Goal: Task Accomplishment & Management: Complete application form

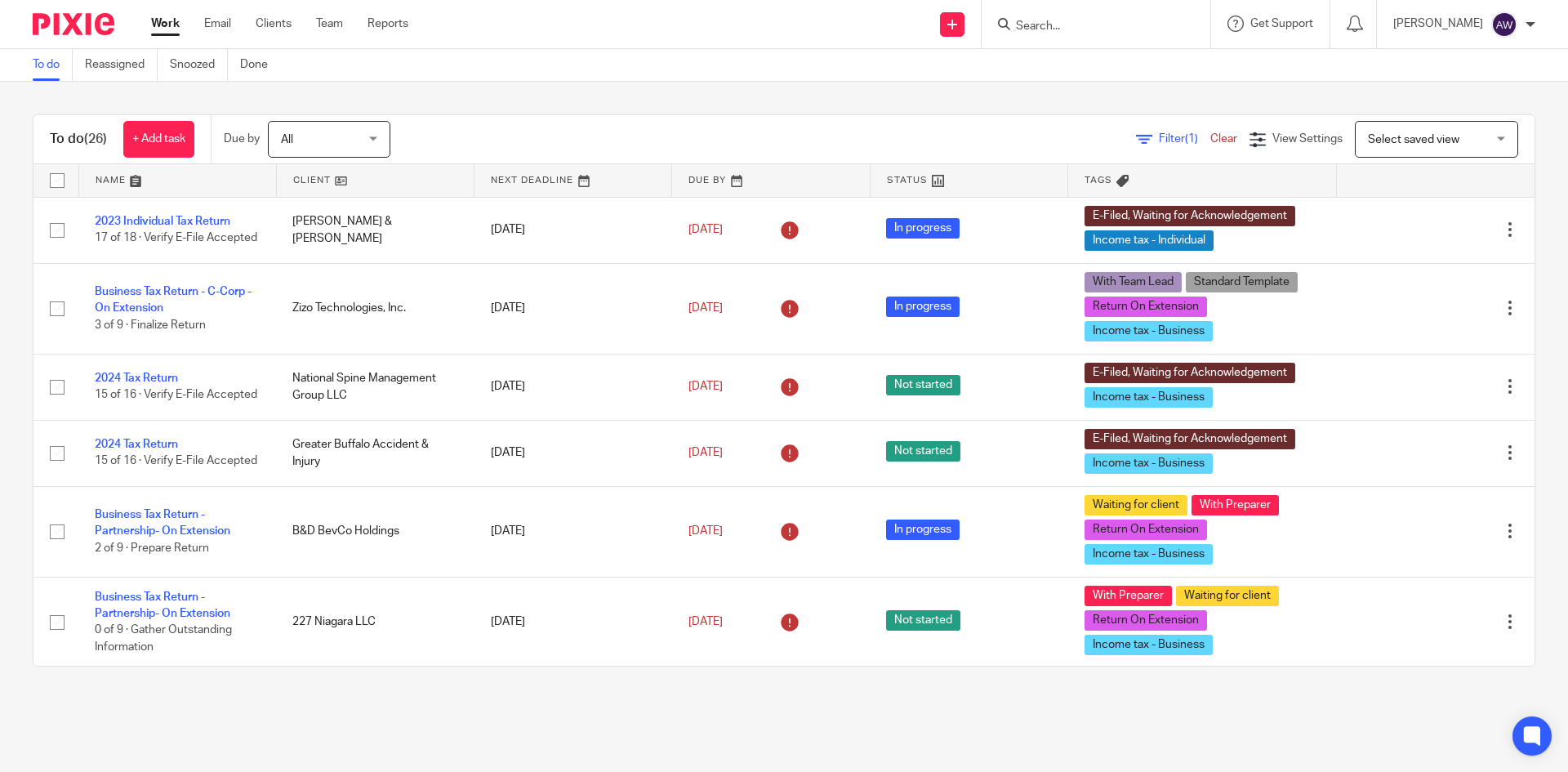
click at [322, 14] on div "Work Email Clients Team Reports Work Email Clients Team Reports Settings" at bounding box center [284, 24] width 298 height 48
click at [319, 31] on link "Team" at bounding box center [329, 23] width 27 height 16
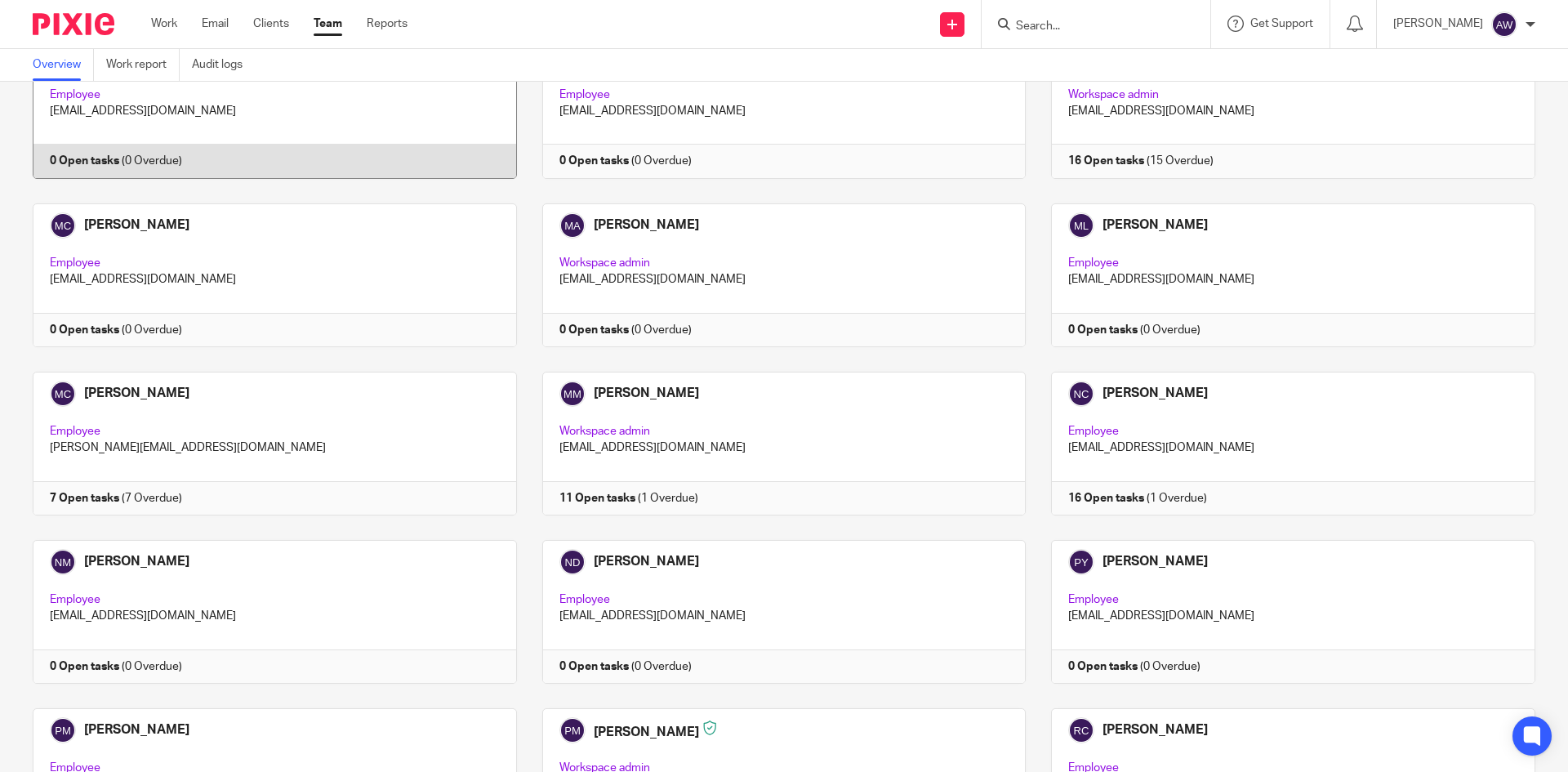
scroll to position [2123, 0]
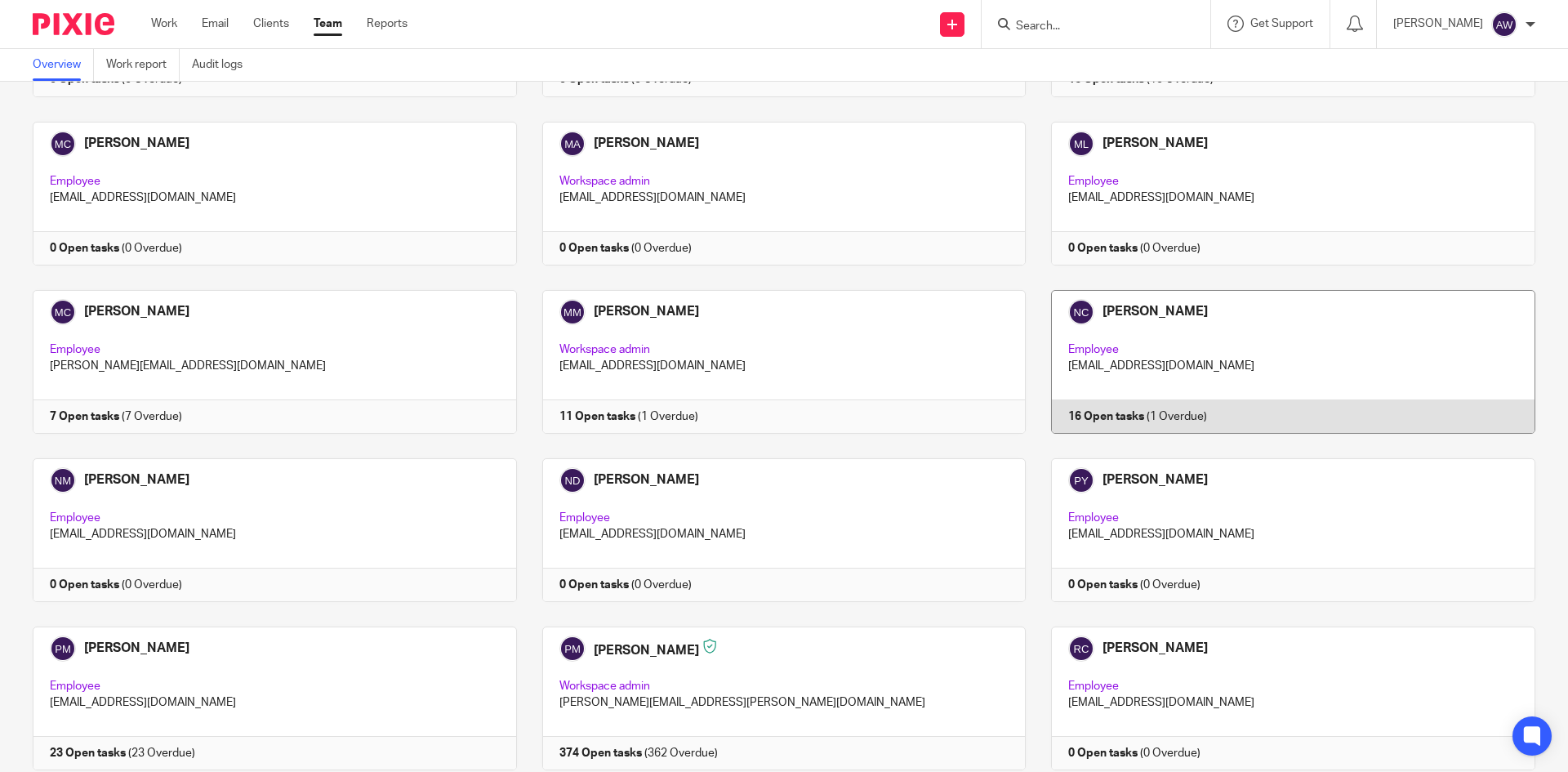
click at [1112, 308] on link at bounding box center [1281, 362] width 510 height 144
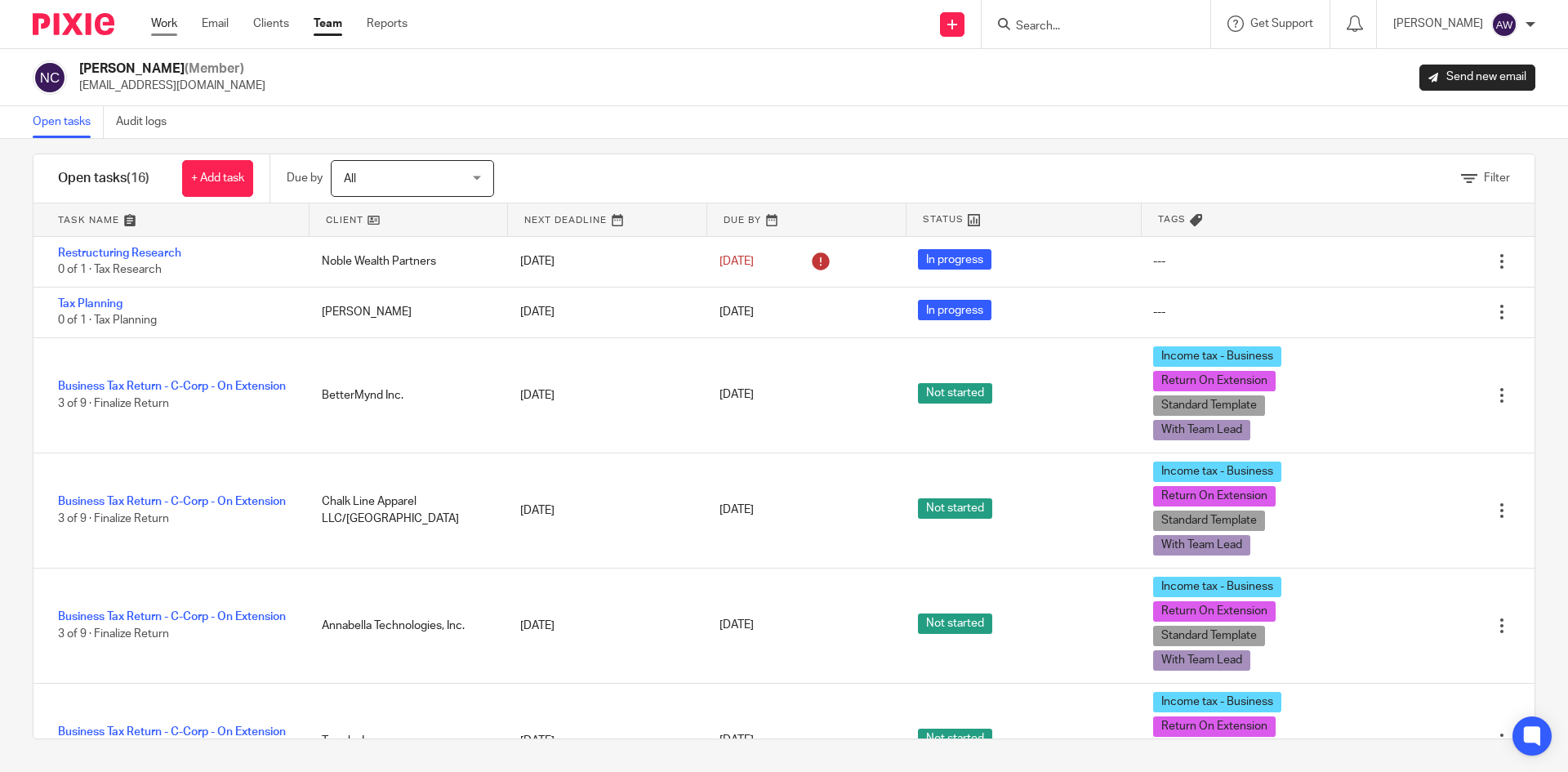
click at [174, 30] on link "Work" at bounding box center [163, 23] width 26 height 16
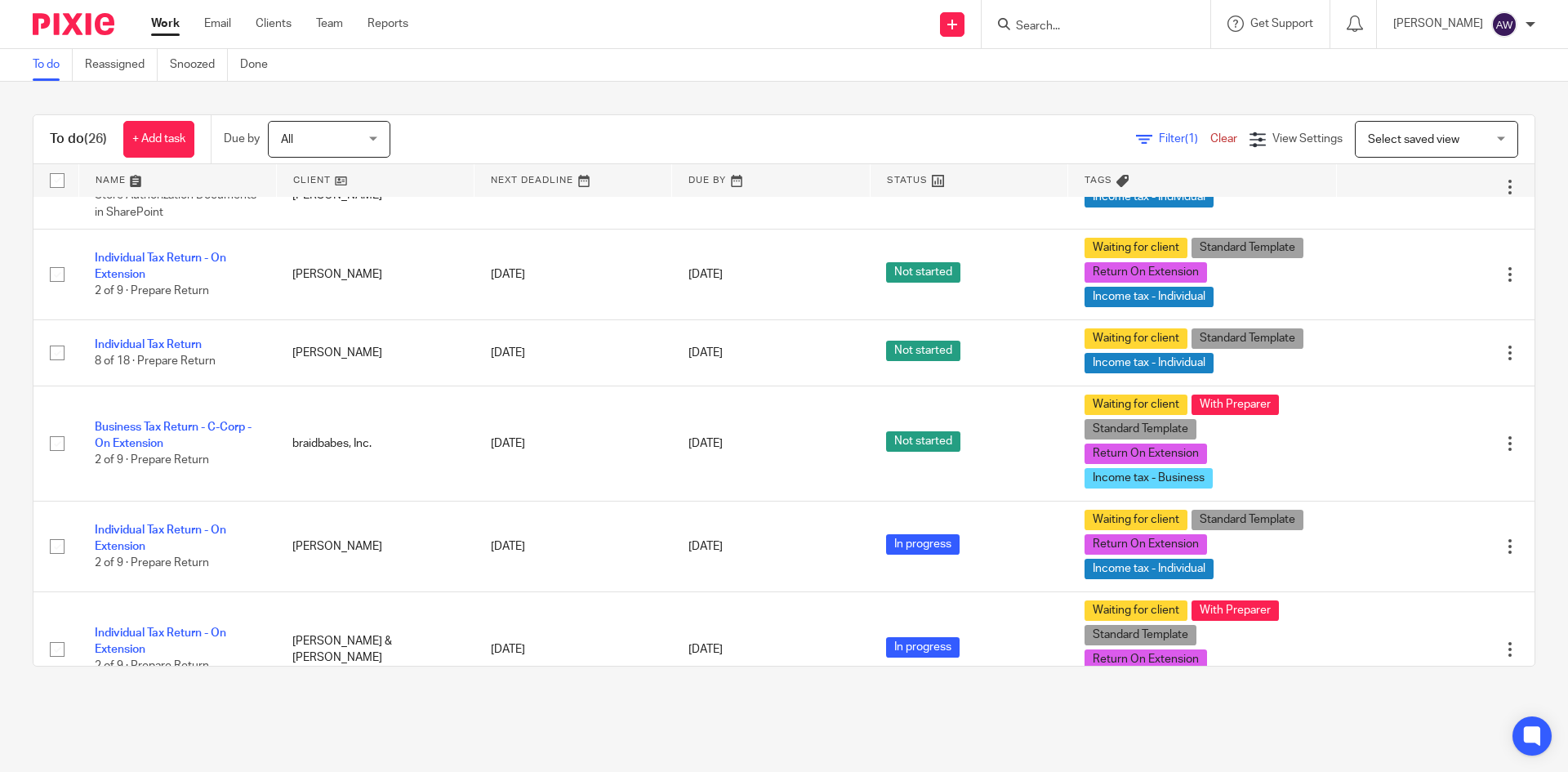
scroll to position [1306, 0]
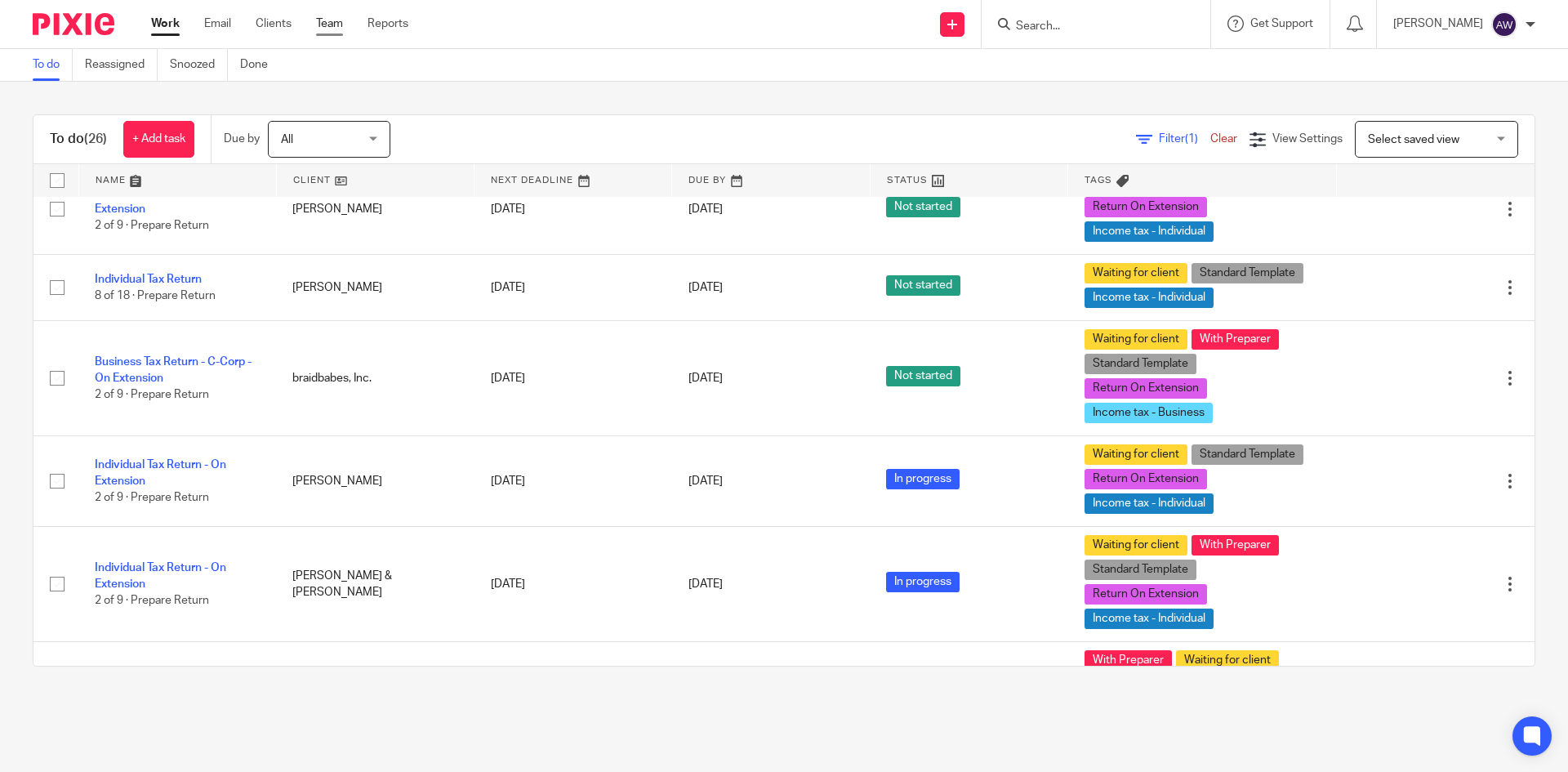
click at [343, 30] on link "Team" at bounding box center [329, 23] width 27 height 16
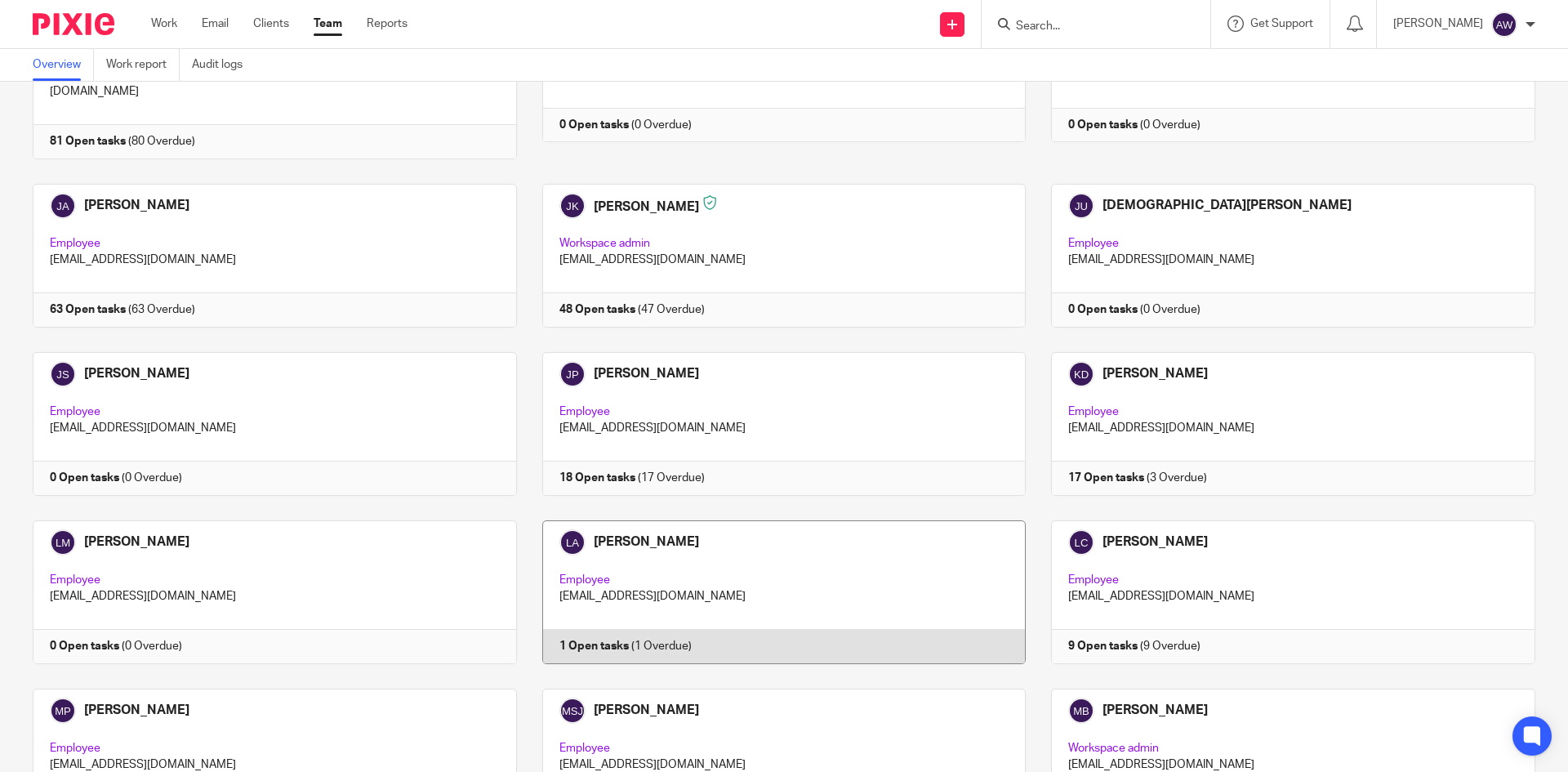
scroll to position [1469, 0]
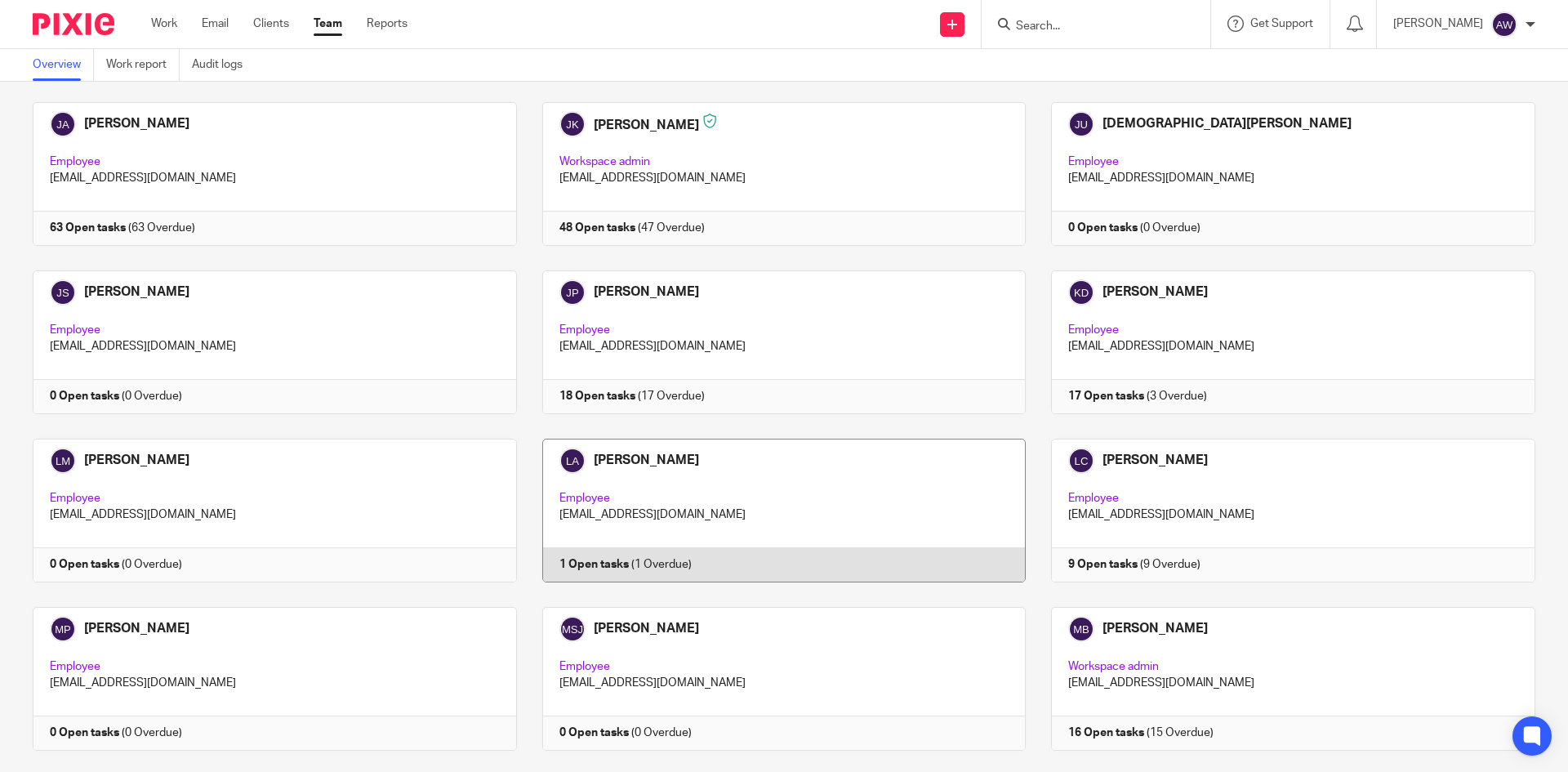
click at [673, 443] on link at bounding box center [772, 510] width 510 height 144
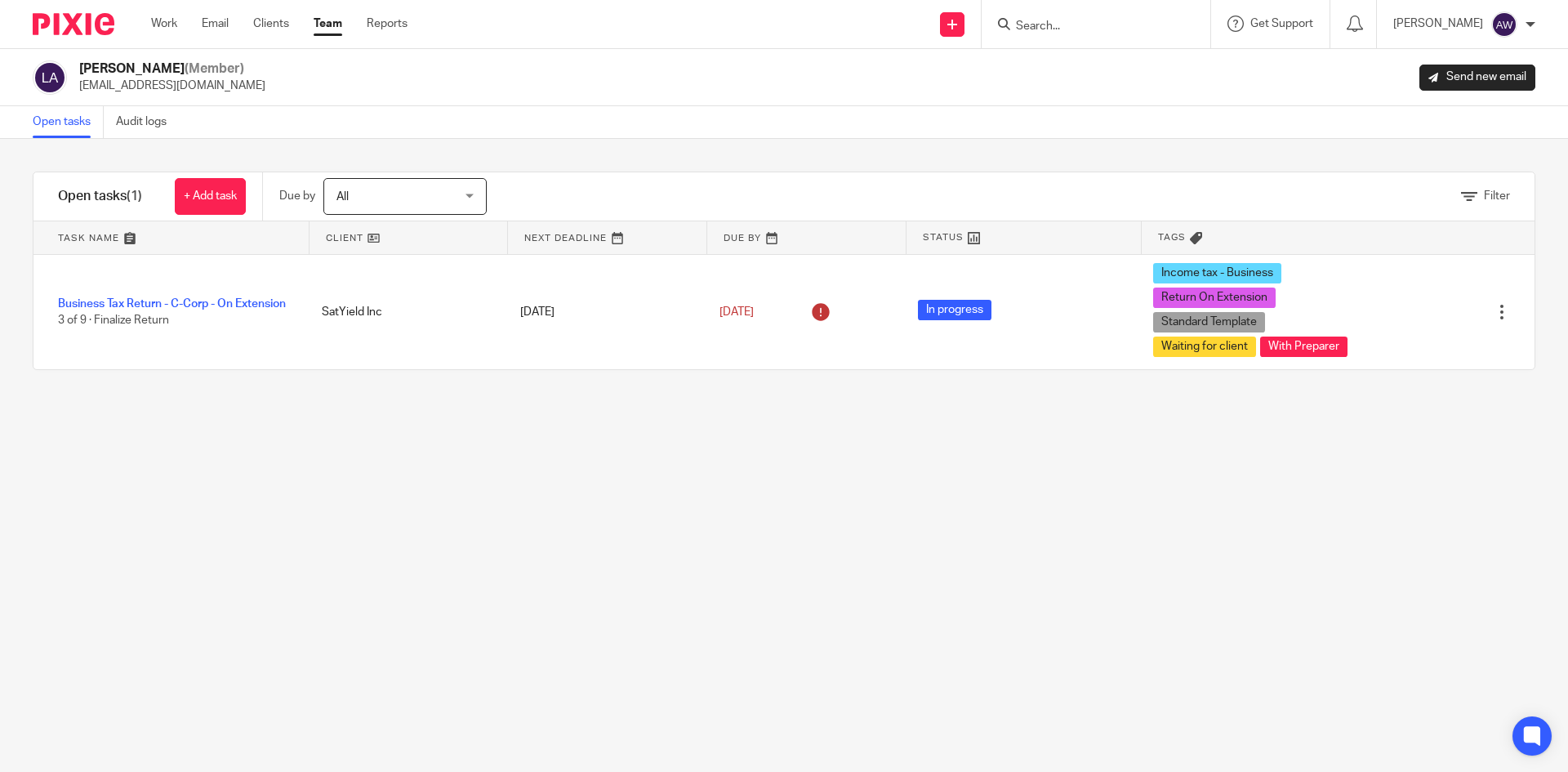
click at [339, 23] on link "Team" at bounding box center [328, 23] width 29 height 16
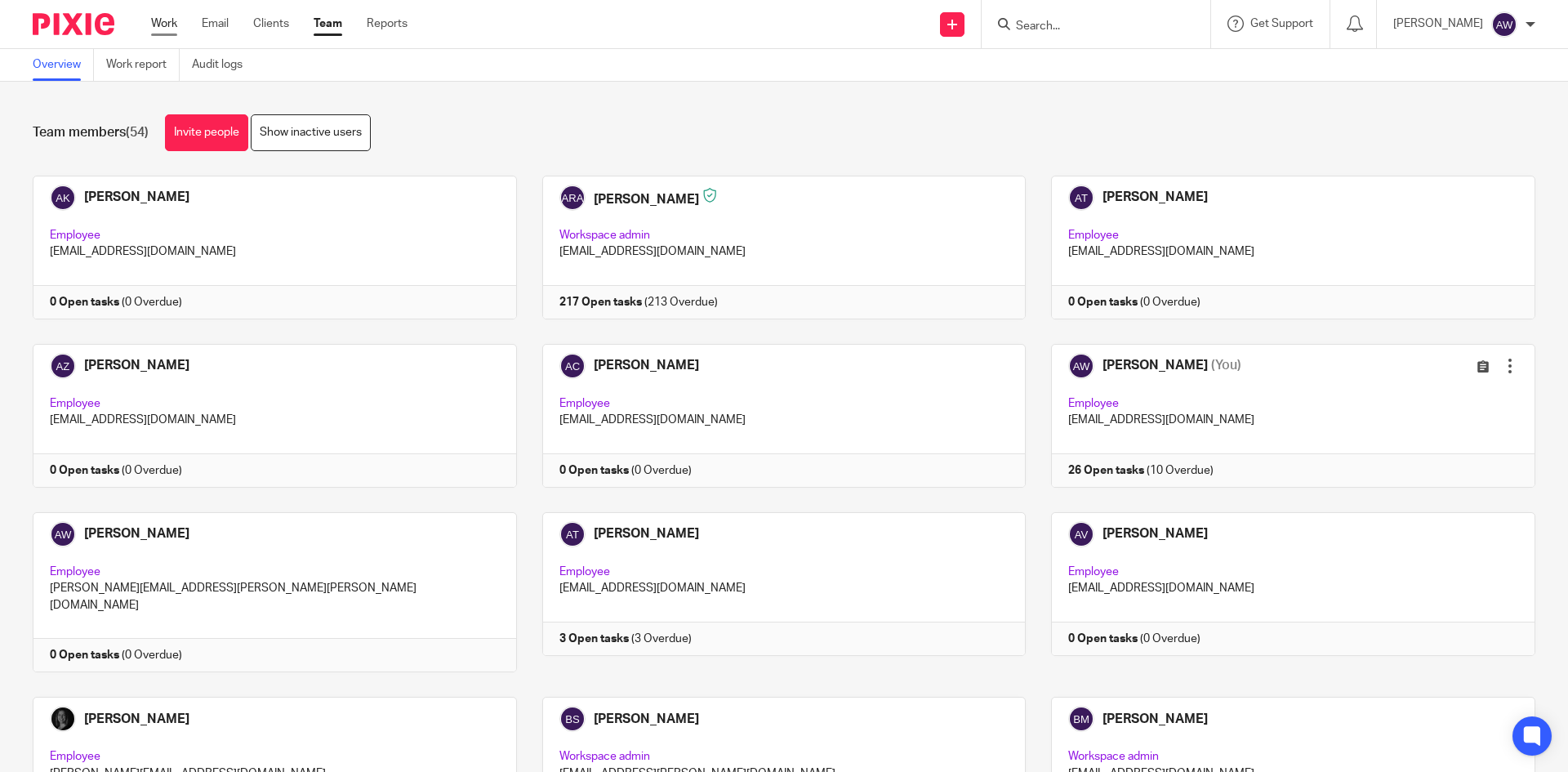
click at [171, 29] on link "Work" at bounding box center [163, 23] width 26 height 16
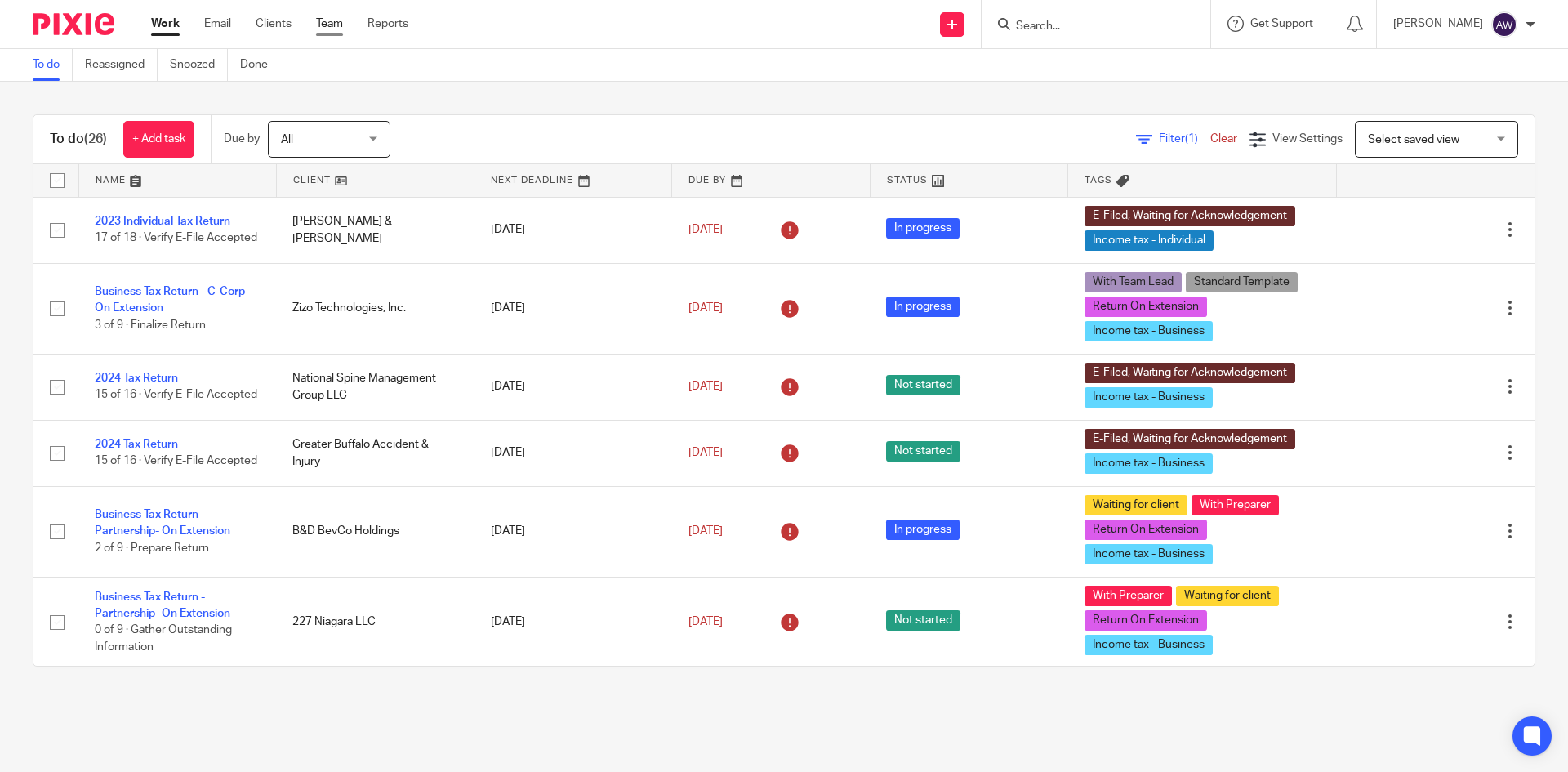
click at [331, 15] on link "Team" at bounding box center [329, 23] width 27 height 16
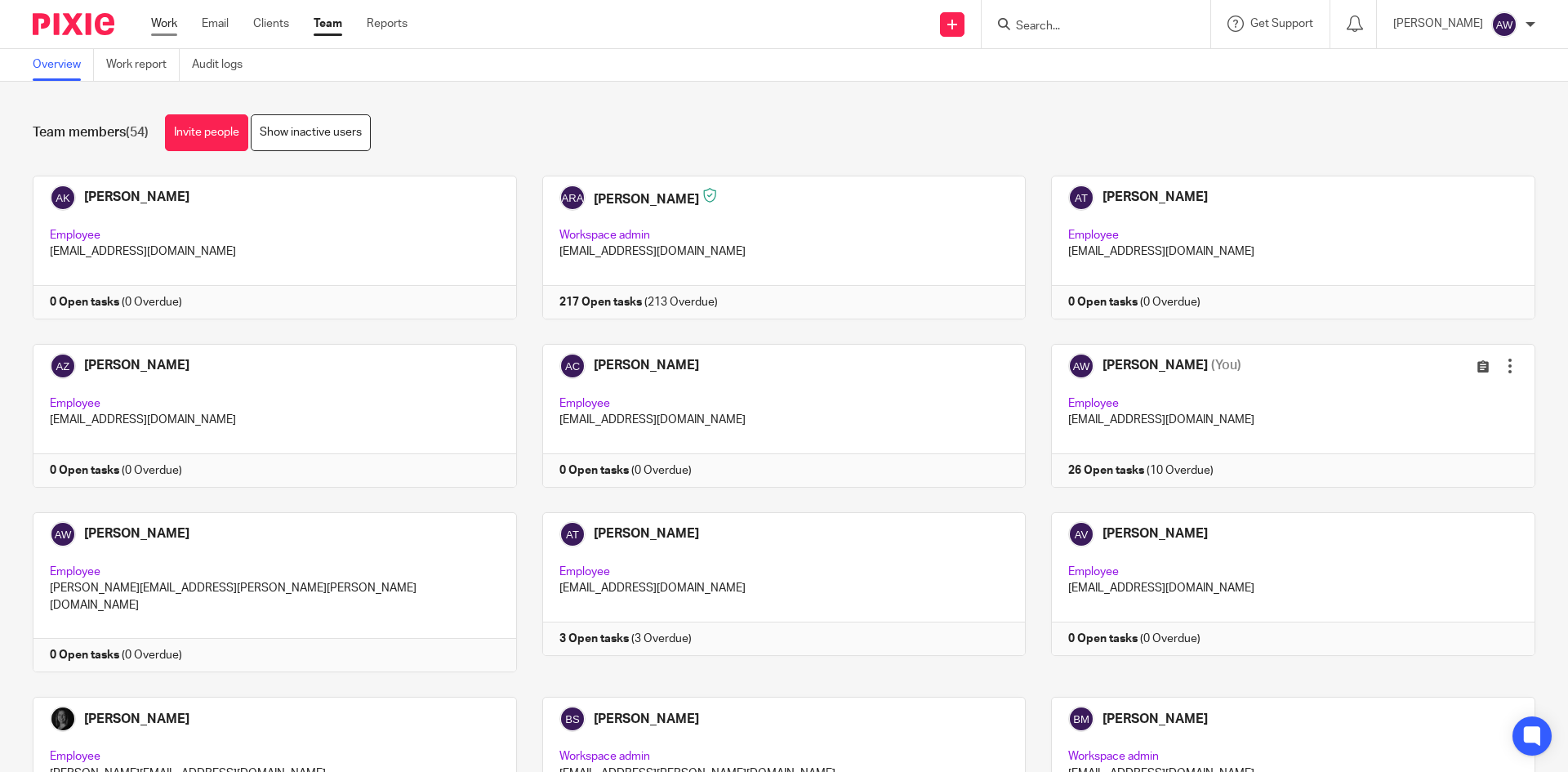
click at [157, 25] on link "Work" at bounding box center [163, 23] width 26 height 16
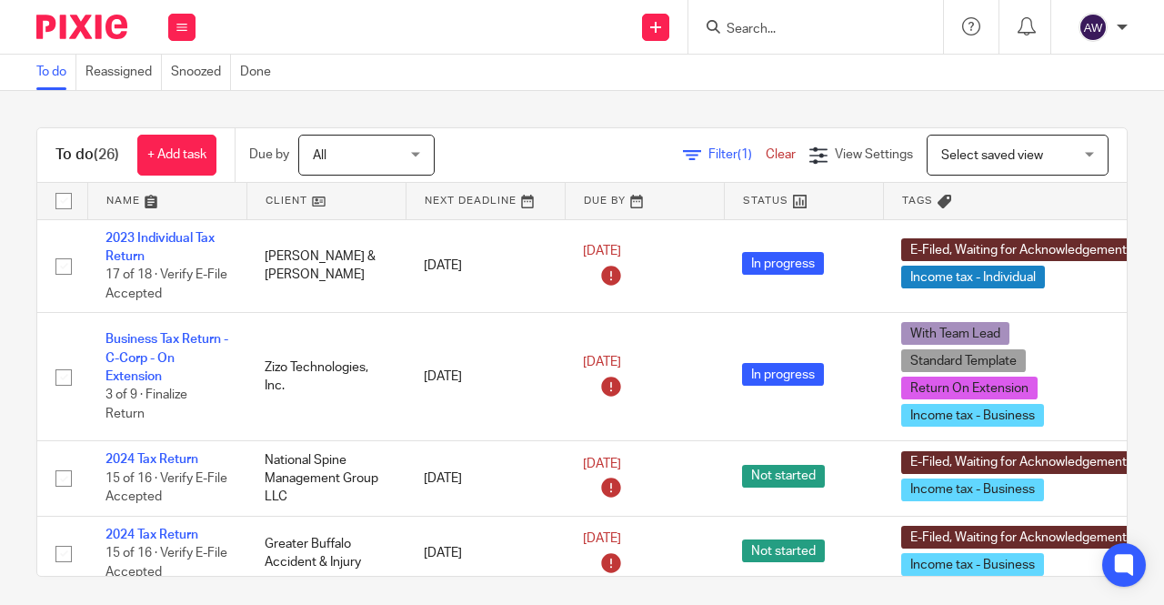
click at [760, 22] on input "Search" at bounding box center [807, 30] width 164 height 16
click at [777, 25] on input "Search" at bounding box center [807, 30] width 164 height 16
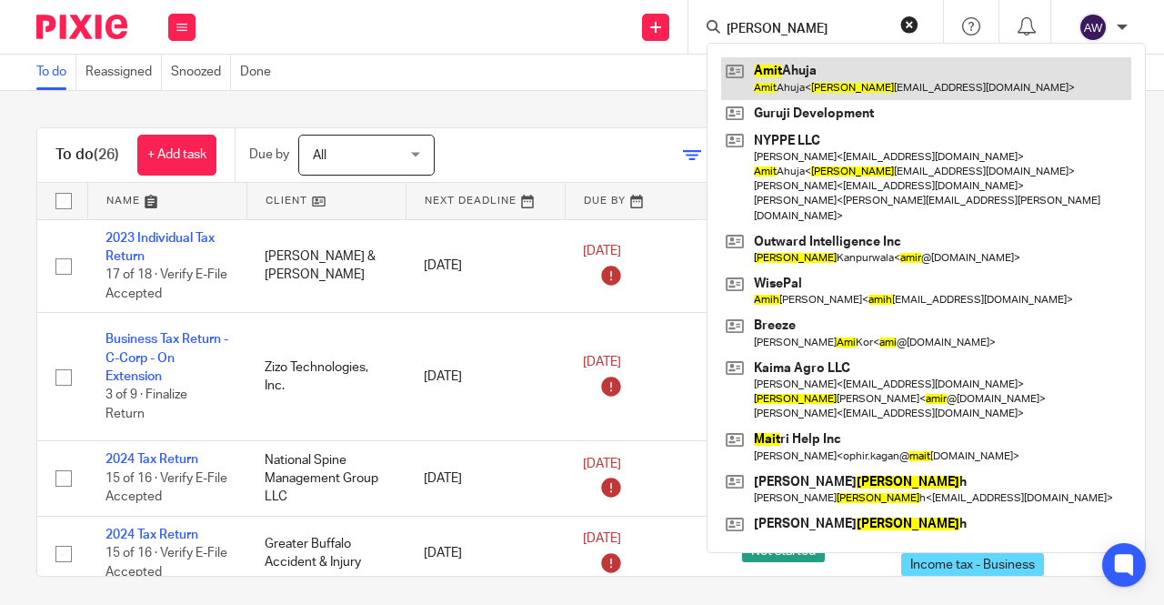
type input "amit"
click at [797, 72] on link at bounding box center [926, 78] width 410 height 42
click at [781, 79] on link at bounding box center [926, 78] width 410 height 42
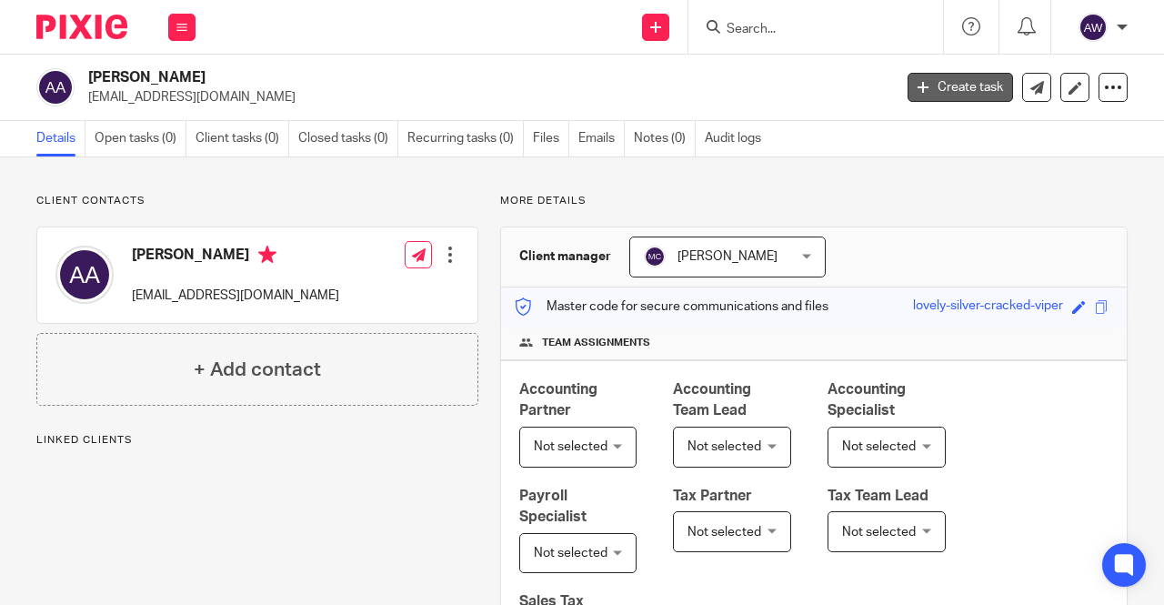
click at [961, 86] on link "Create task" at bounding box center [961, 87] width 106 height 29
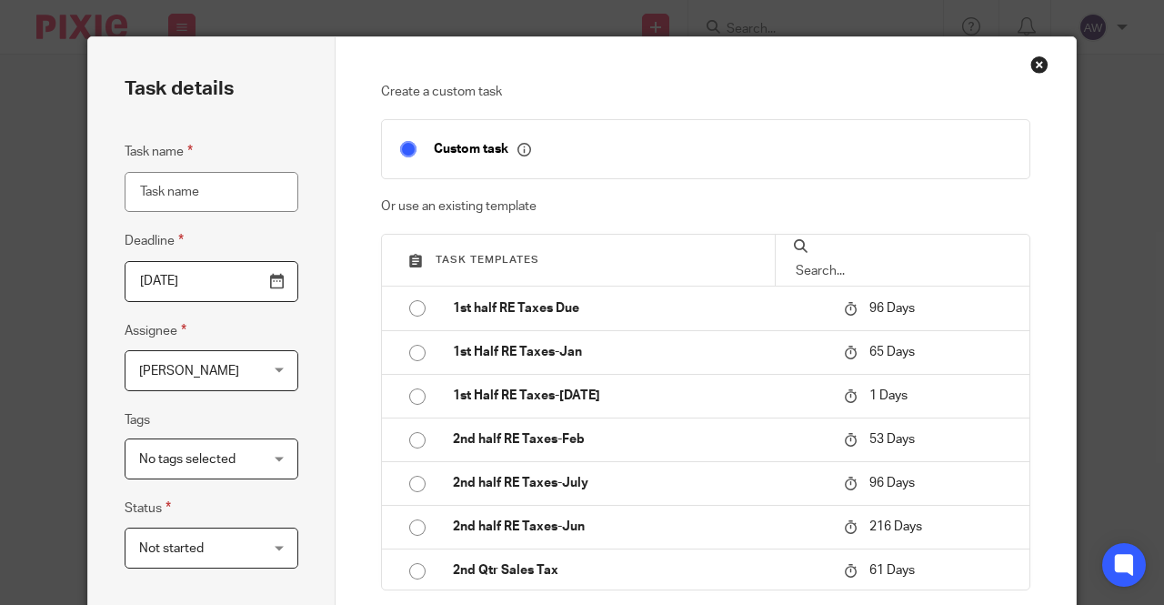
click at [221, 203] on input "Task name" at bounding box center [212, 192] width 174 height 41
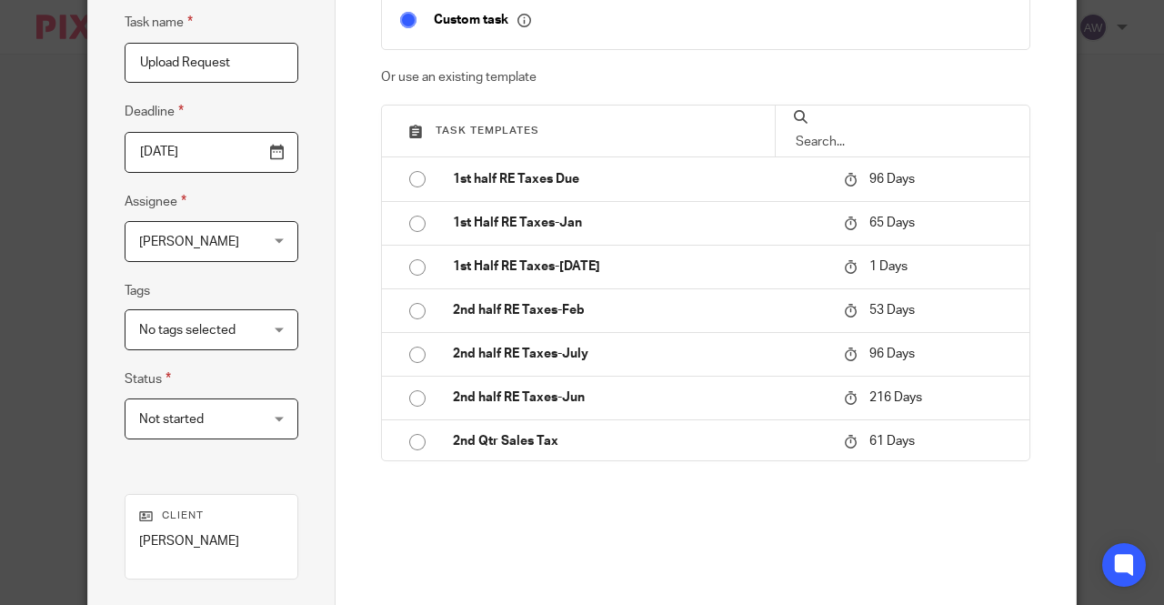
scroll to position [91, 0]
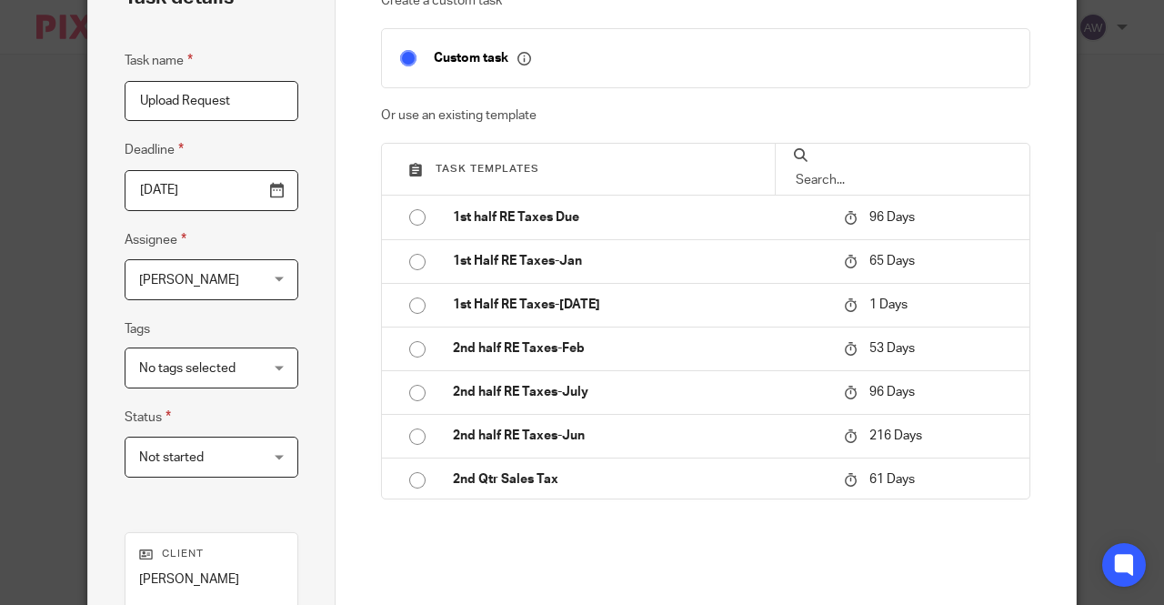
type input "Upload Request"
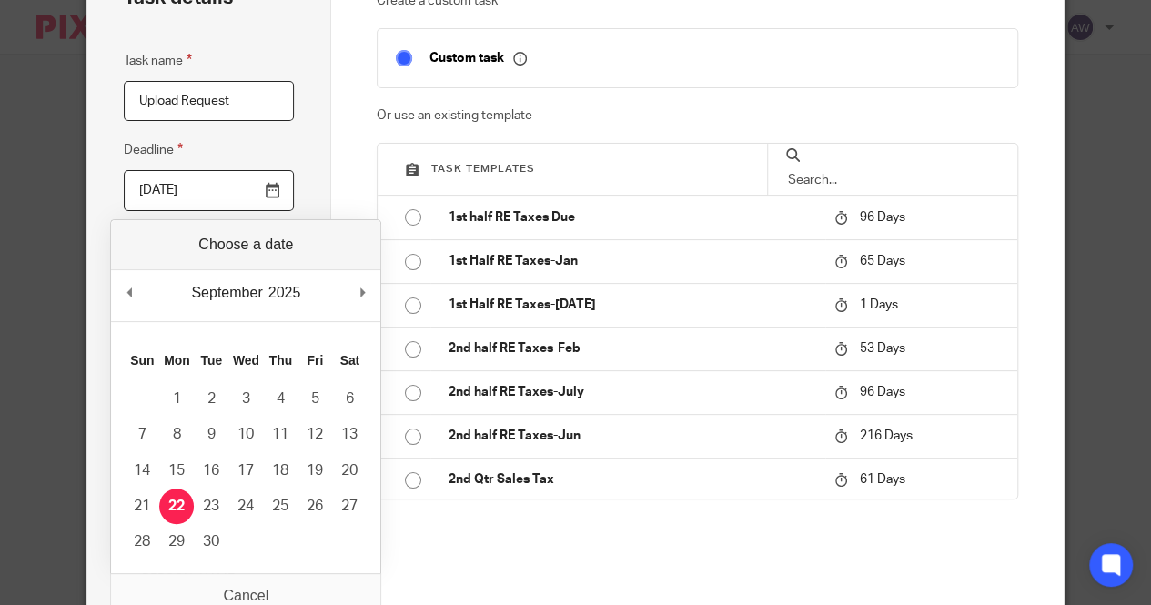
click at [269, 194] on input "2025-09-22" at bounding box center [209, 190] width 170 height 41
type input "2025-09-23"
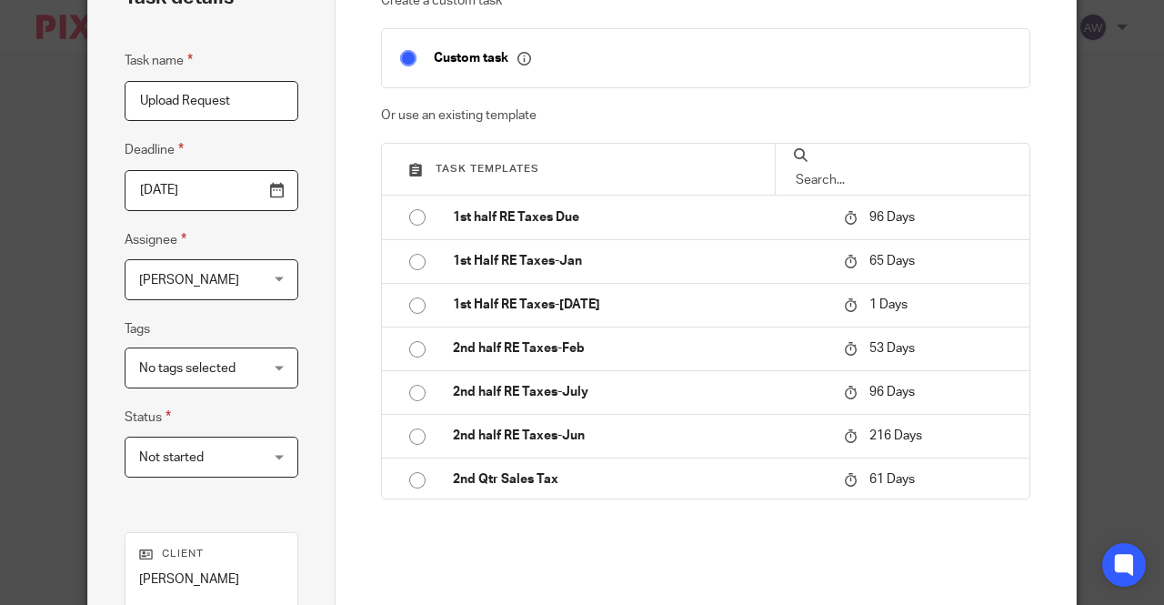
scroll to position [335, 0]
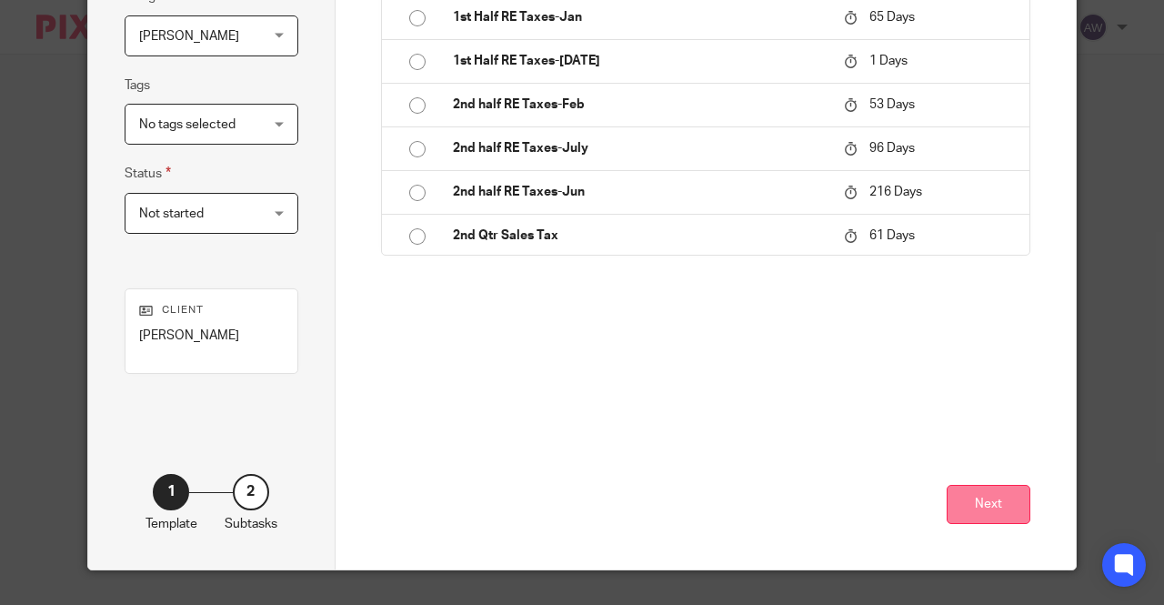
click at [990, 498] on button "Next" at bounding box center [989, 504] width 84 height 39
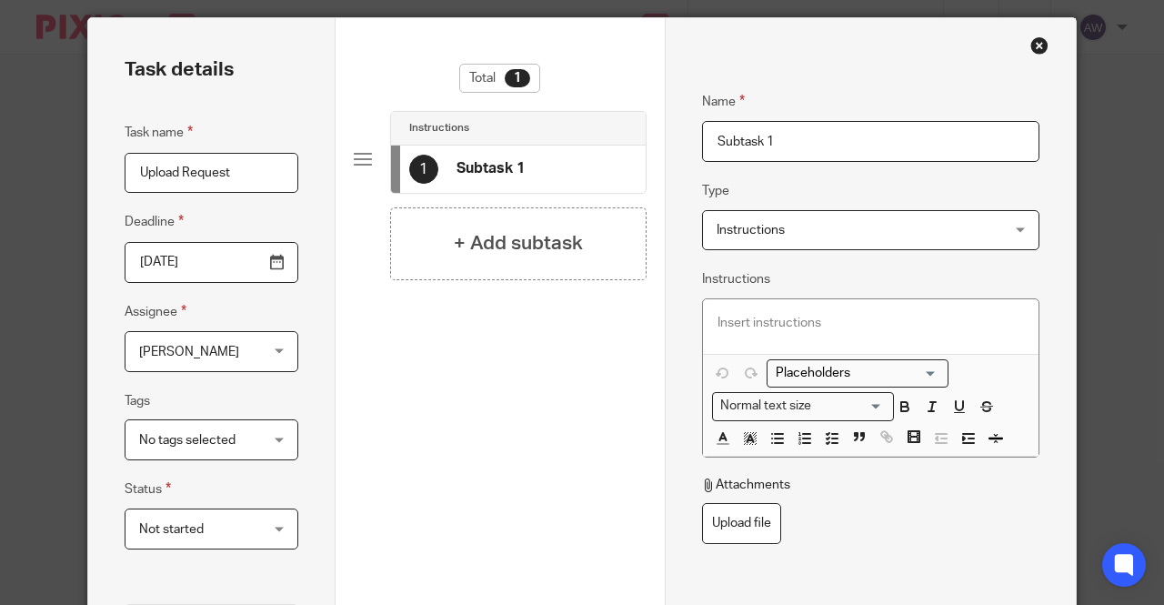
scroll to position [0, 0]
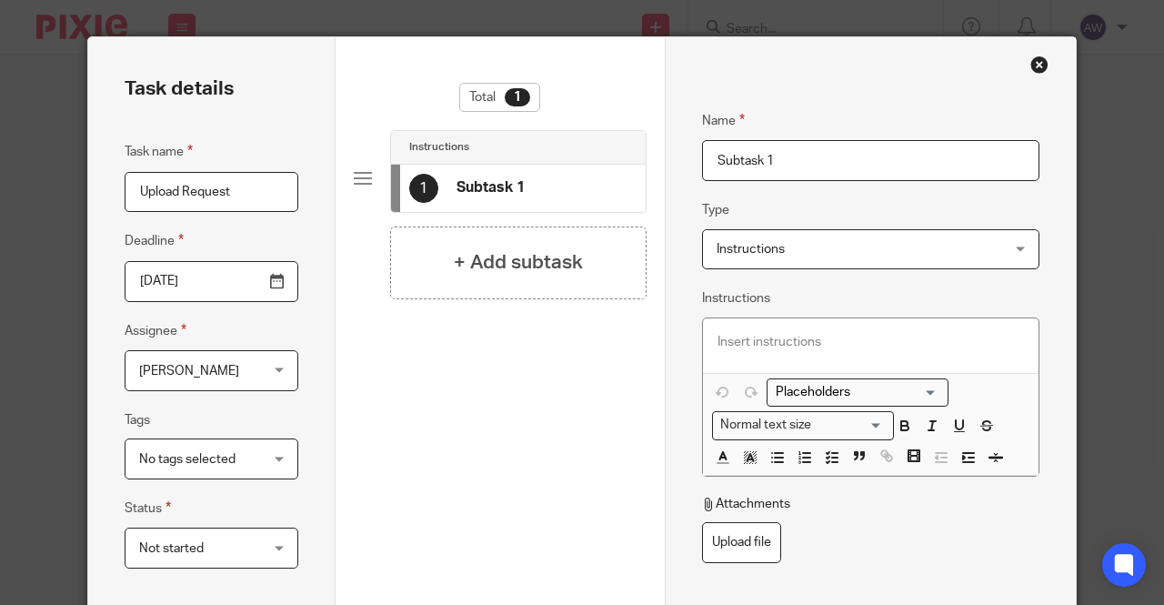
click at [779, 161] on input "Subtask 1" at bounding box center [871, 160] width 338 height 41
drag, startPoint x: 797, startPoint y: 165, endPoint x: 548, endPoint y: 147, distance: 249.8
click at [549, 148] on div "Task details Task name Upload Request Deadline 2025-09-23 Assignee Alexis Witko…" at bounding box center [582, 470] width 988 height 867
type input "Upload Request"
click at [777, 347] on p at bounding box center [871, 342] width 307 height 18
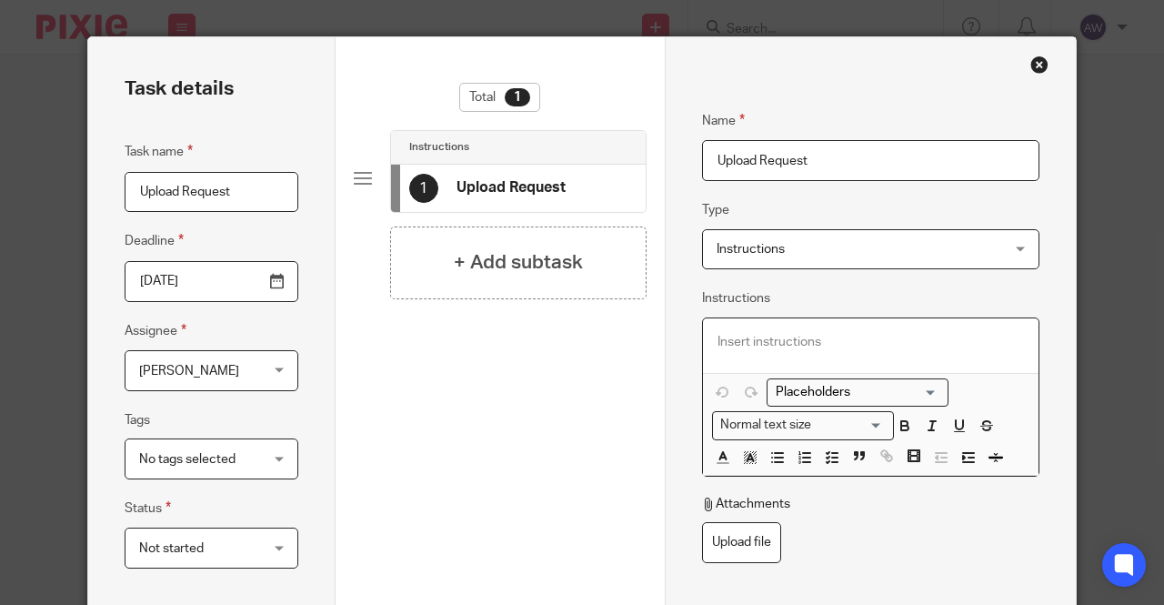
click at [802, 246] on span "Instructions" at bounding box center [846, 249] width 258 height 38
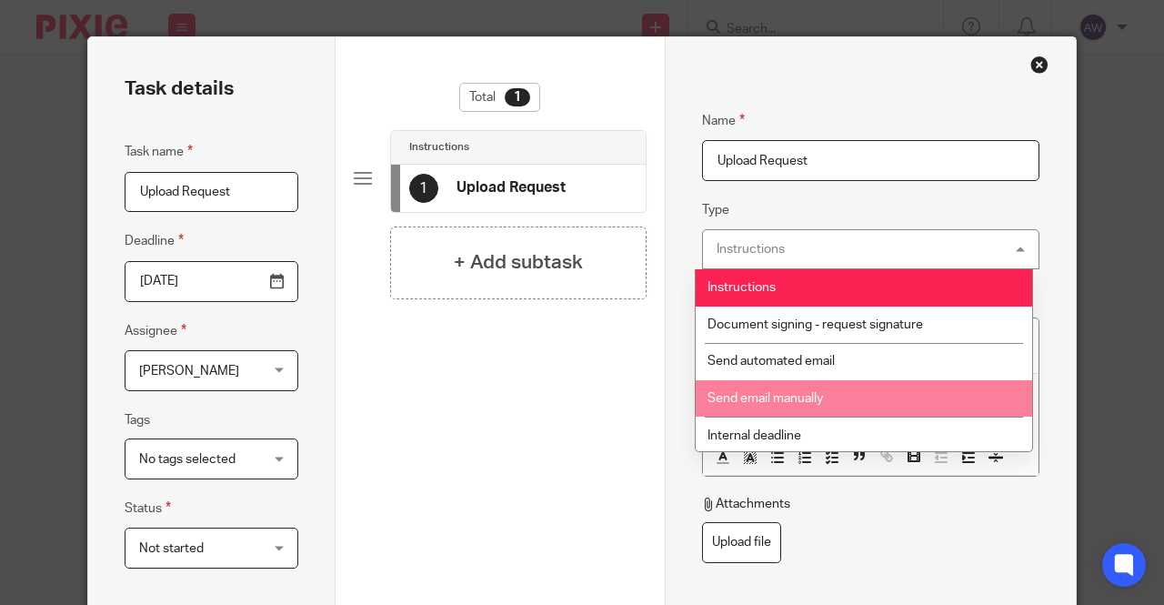
click at [813, 398] on span "Send email manually" at bounding box center [766, 398] width 116 height 13
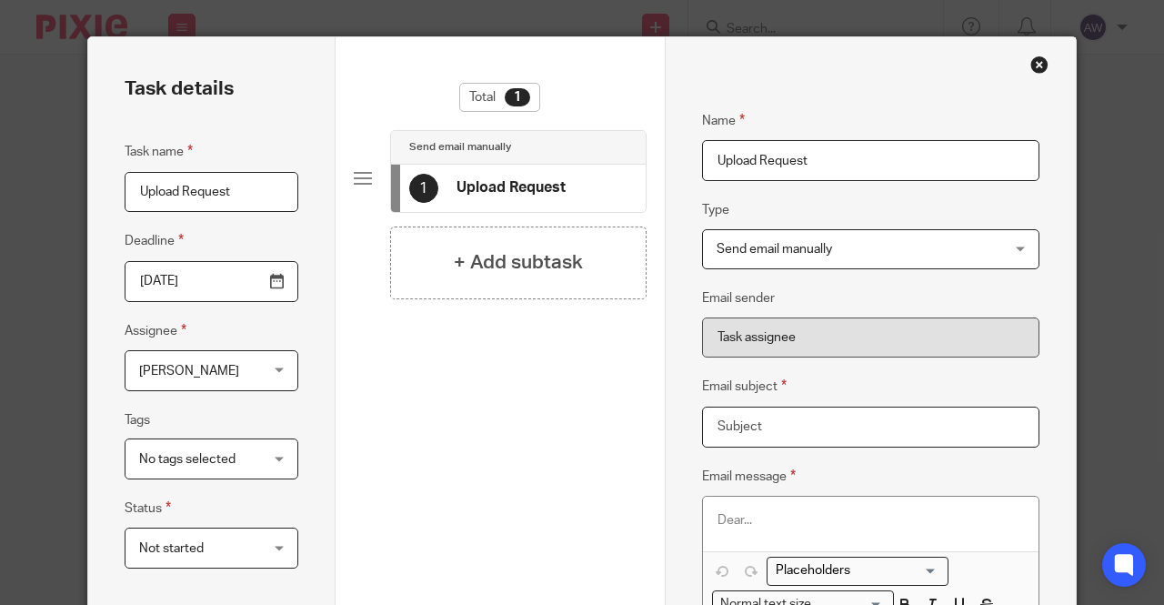
click at [755, 428] on input "Email subject" at bounding box center [871, 427] width 338 height 41
type input "Upload Information Request"
click at [761, 504] on div at bounding box center [871, 524] width 337 height 55
click at [785, 511] on p "Dear A" at bounding box center [871, 520] width 307 height 18
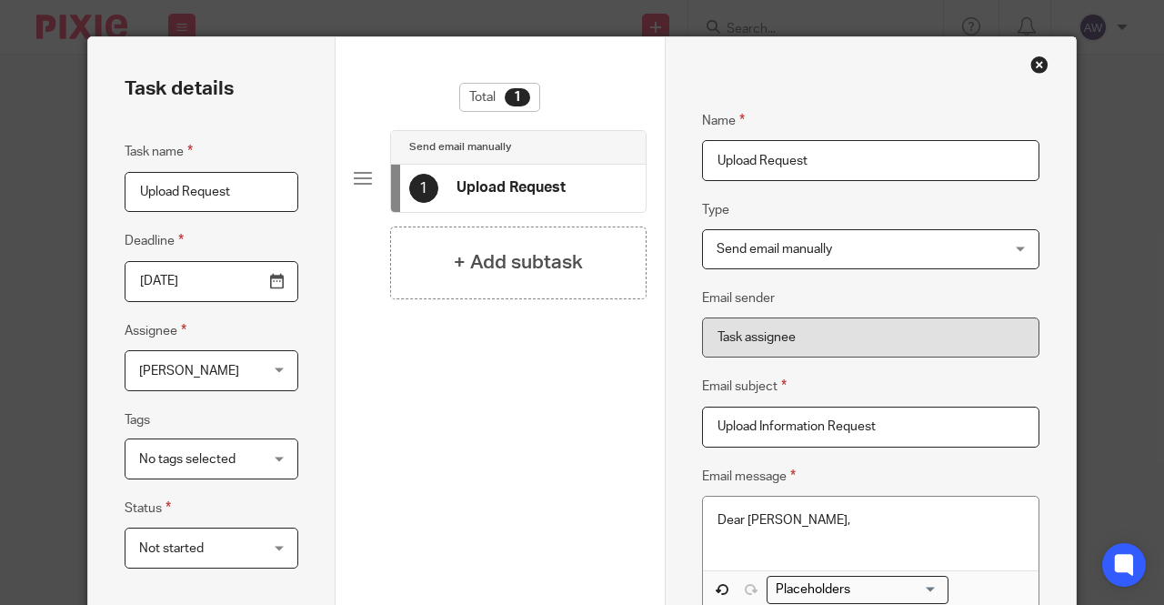
click at [743, 545] on p at bounding box center [871, 538] width 307 height 18
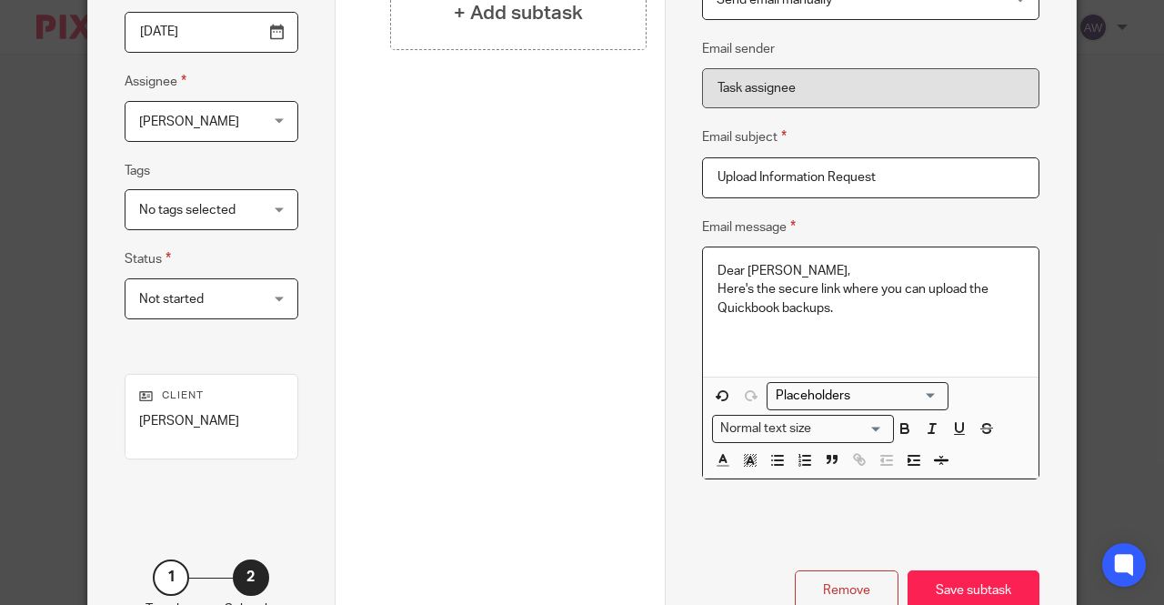
scroll to position [273, 0]
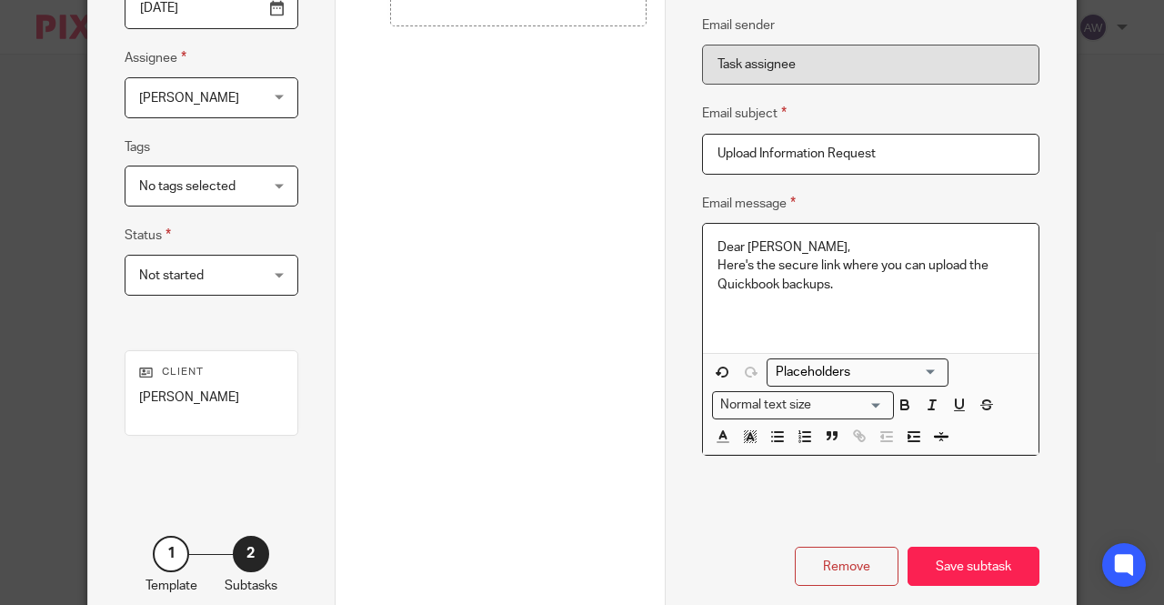
click at [878, 376] on input "Search for option" at bounding box center [854, 372] width 168 height 19
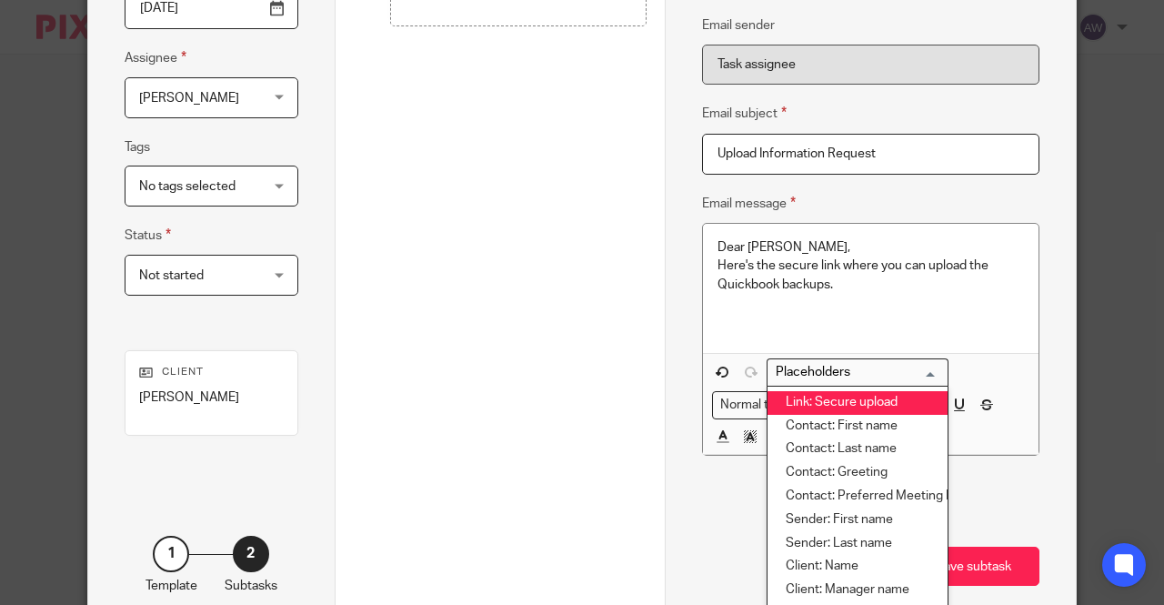
click at [848, 398] on li "Link: Secure upload" at bounding box center [858, 403] width 180 height 24
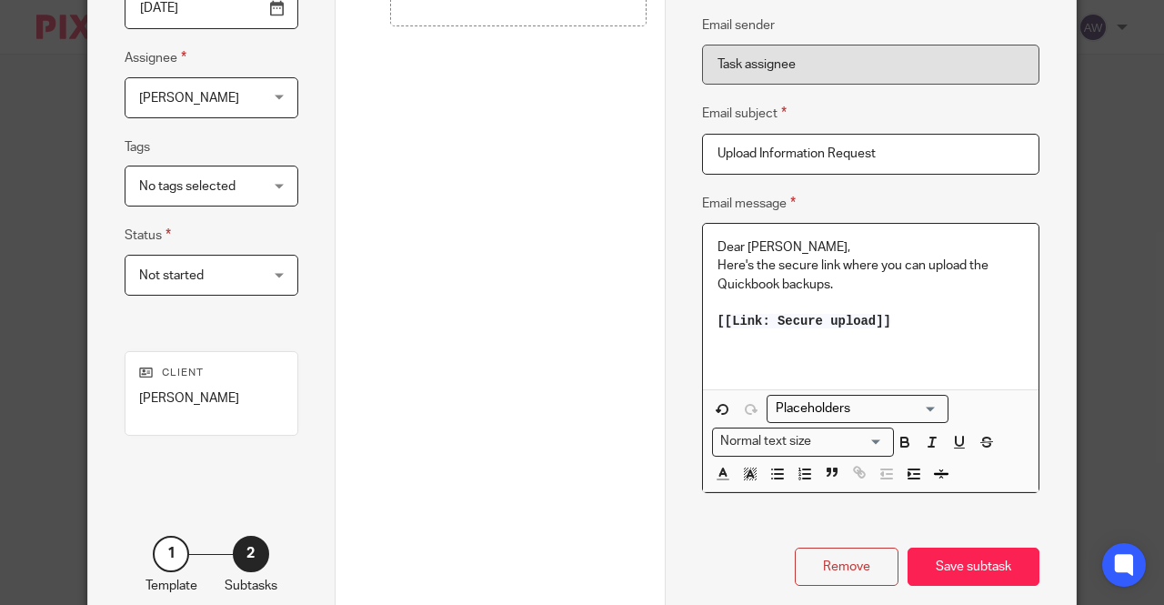
click at [734, 359] on p at bounding box center [871, 358] width 307 height 18
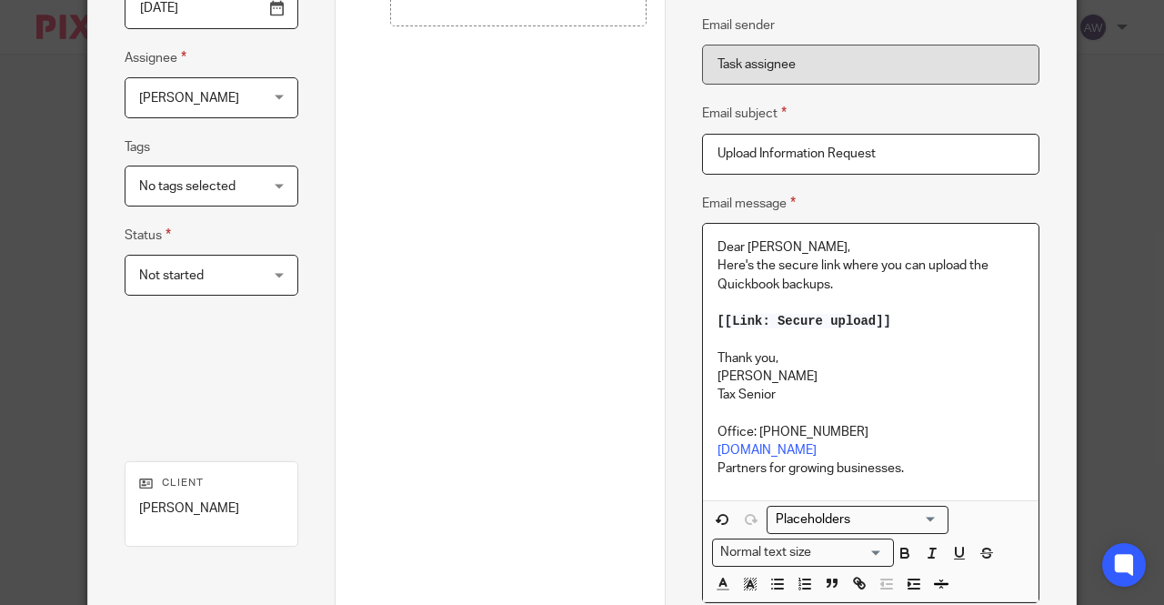
drag, startPoint x: 861, startPoint y: 278, endPoint x: 706, endPoint y: 288, distance: 155.0
click at [706, 288] on div "Dear Amit, Here's the secure link where you can upload the Quickbook backups. […" at bounding box center [871, 362] width 337 height 276
drag, startPoint x: 819, startPoint y: 284, endPoint x: 688, endPoint y: 277, distance: 131.1
click at [688, 277] on div "Name Upload Request Type Send email manually Send email manually Instructions D…" at bounding box center [871, 253] width 412 height 978
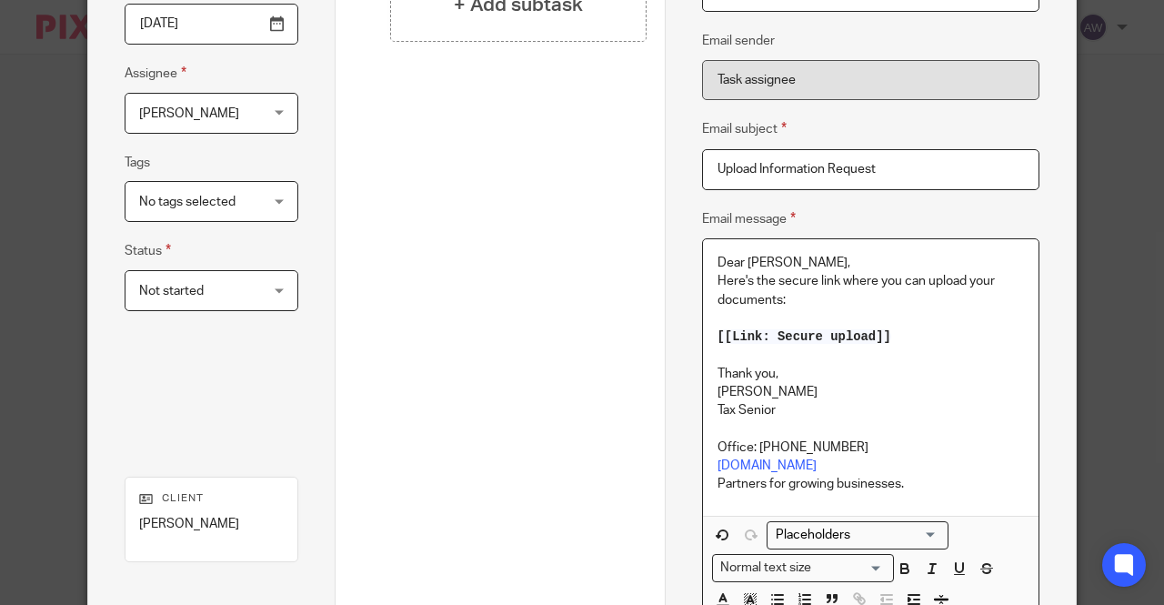
scroll to position [444, 0]
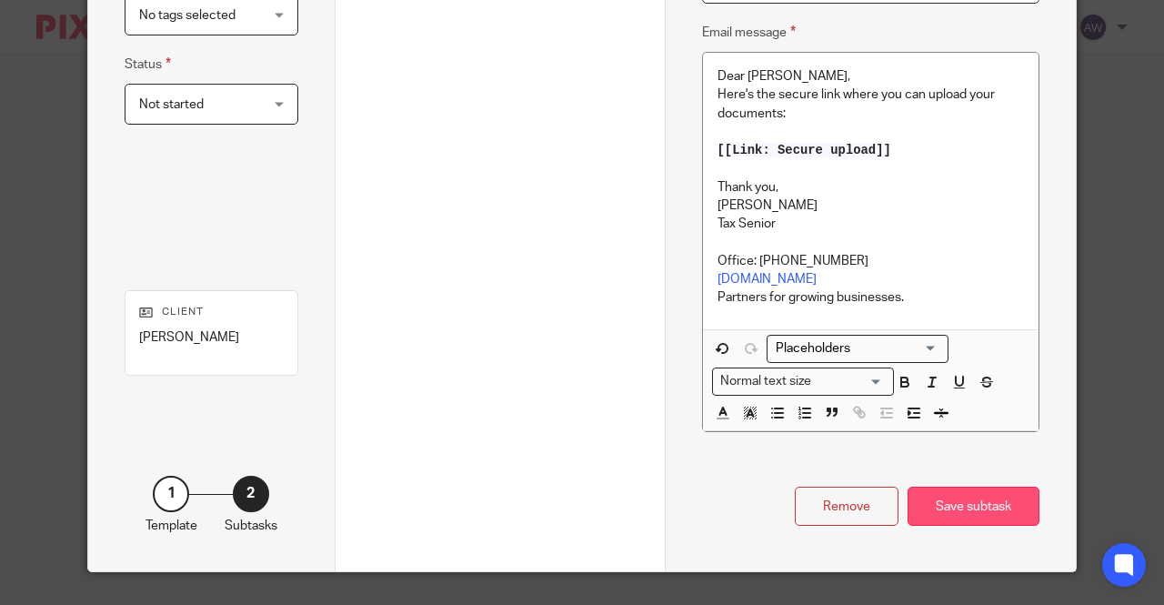
click at [984, 508] on div "Save subtask" at bounding box center [974, 506] width 132 height 39
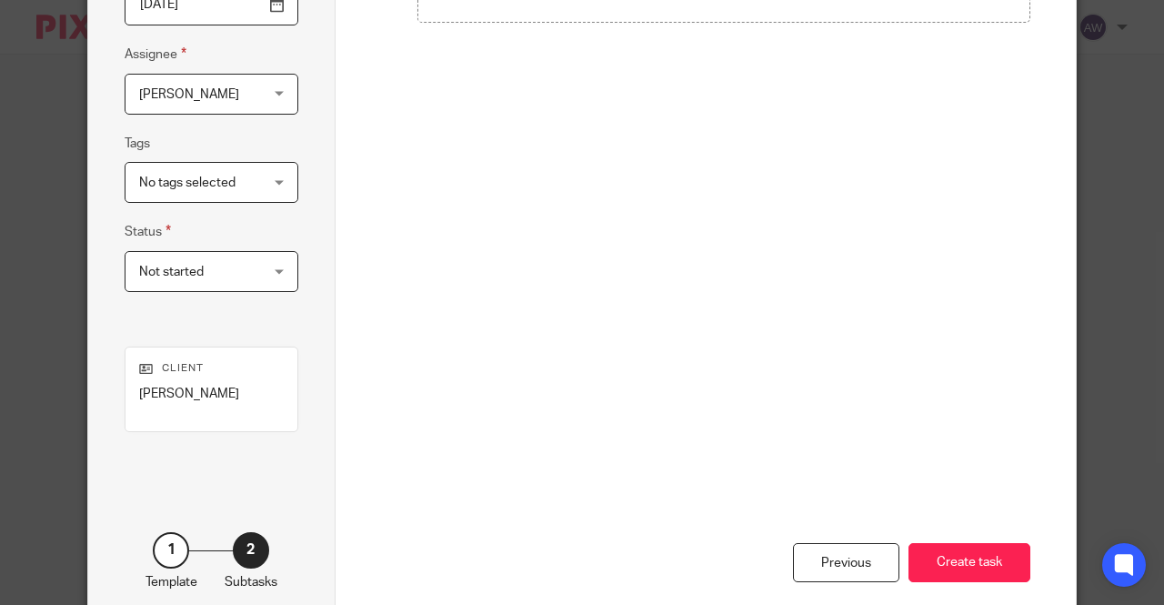
scroll to position [335, 0]
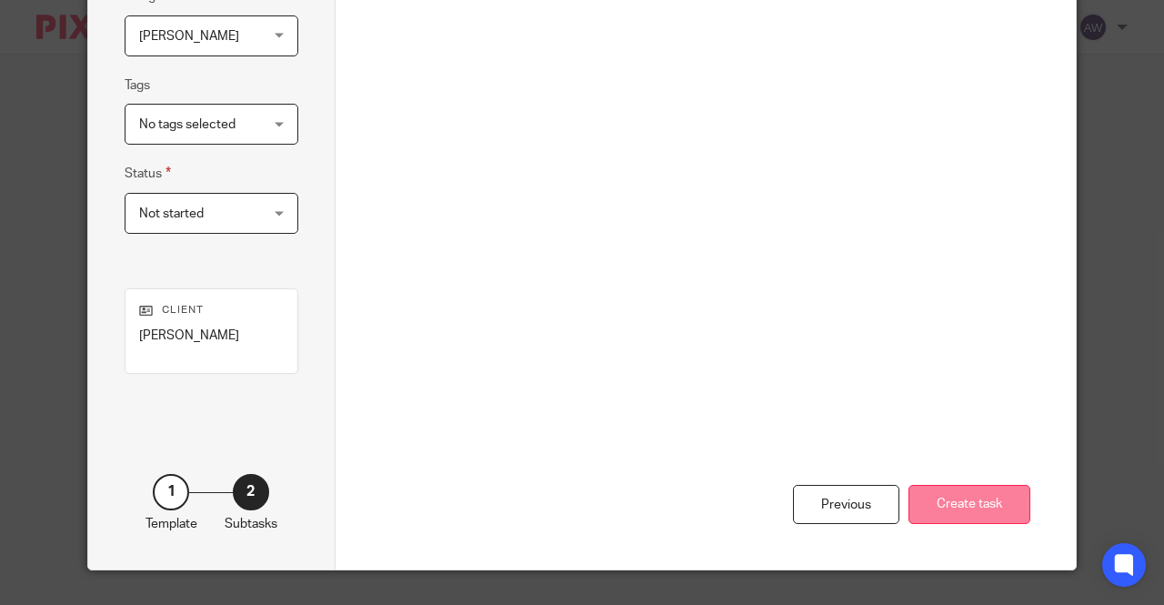
click at [970, 503] on button "Create task" at bounding box center [970, 504] width 122 height 39
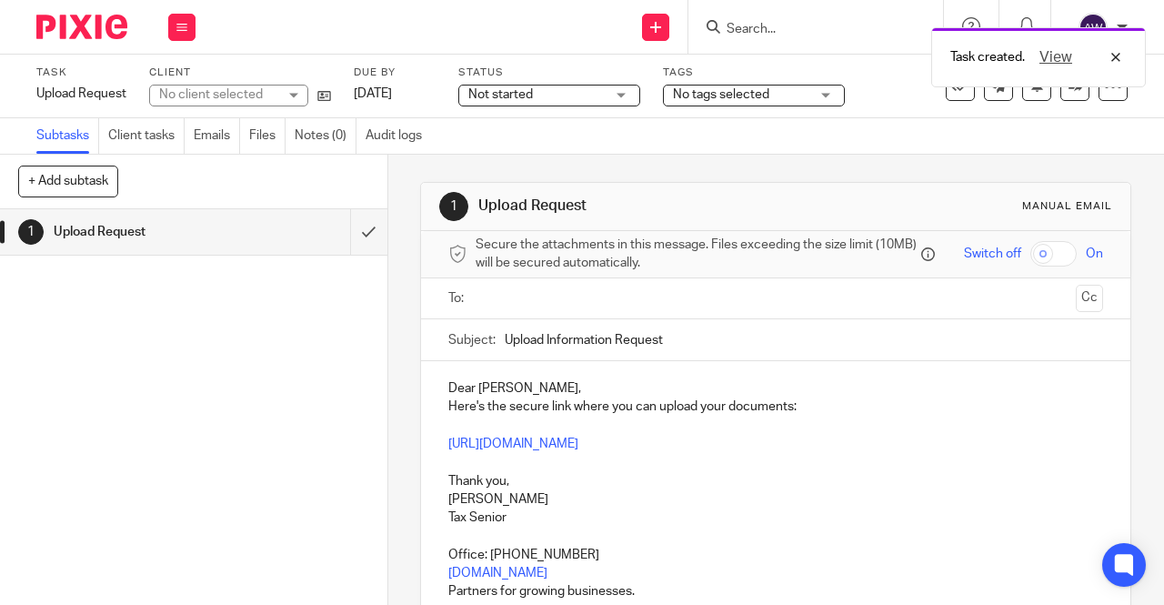
click at [540, 292] on ul at bounding box center [777, 299] width 599 height 30
click at [536, 296] on input "text" at bounding box center [775, 298] width 587 height 21
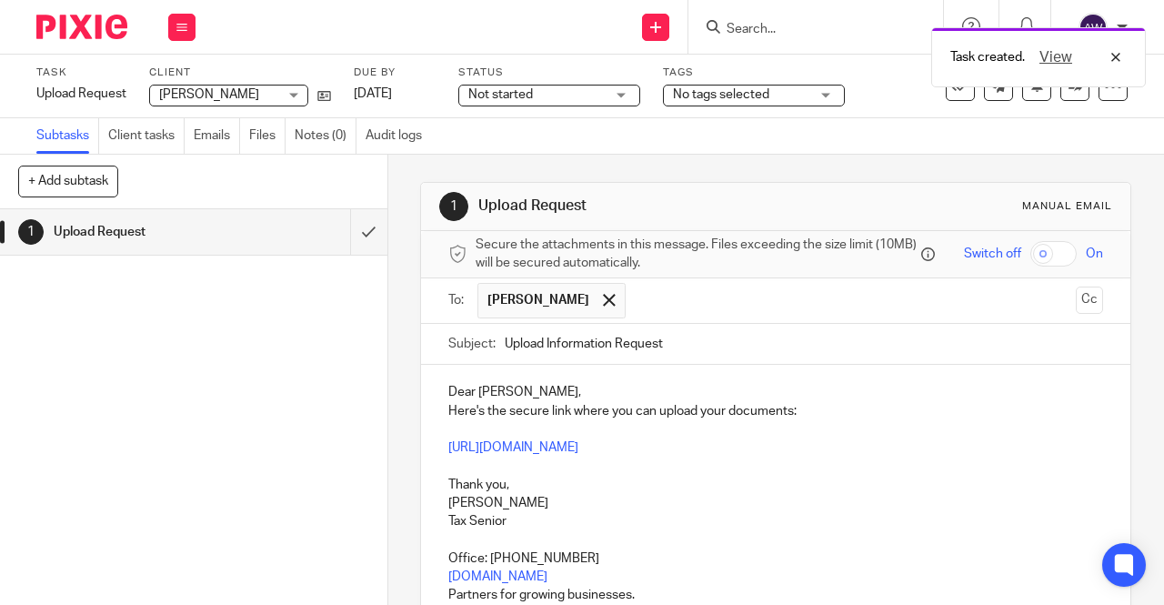
click at [1072, 321] on div "To: [PERSON_NAME] [PERSON_NAME] Cc" at bounding box center [775, 300] width 655 height 45
click at [1076, 312] on button "Cc" at bounding box center [1089, 300] width 27 height 27
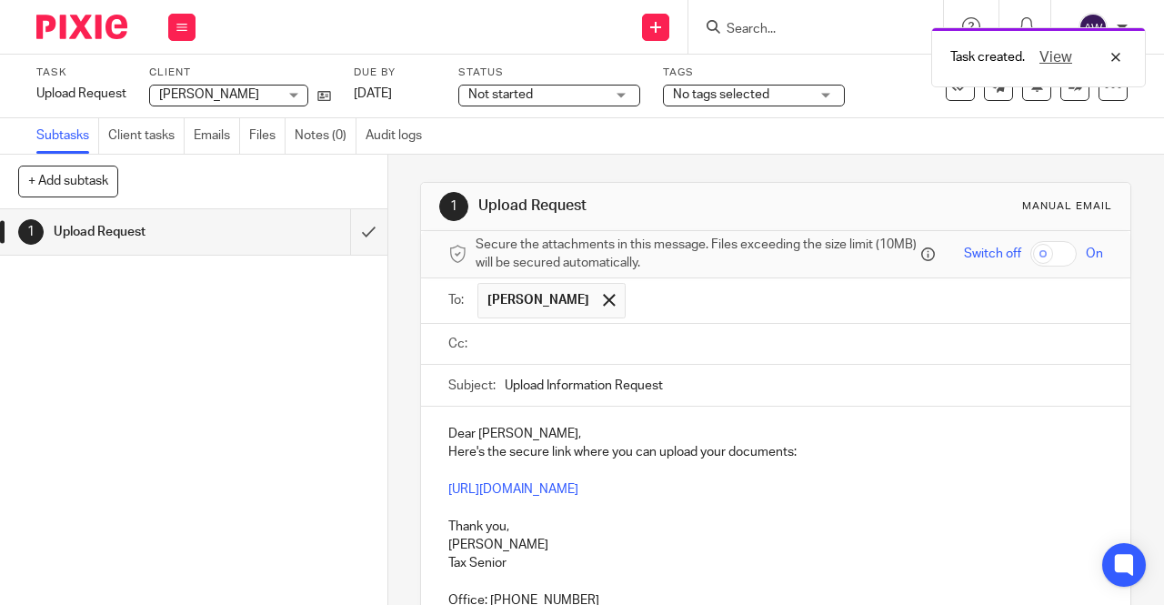
click at [657, 354] on input "text" at bounding box center [789, 344] width 614 height 21
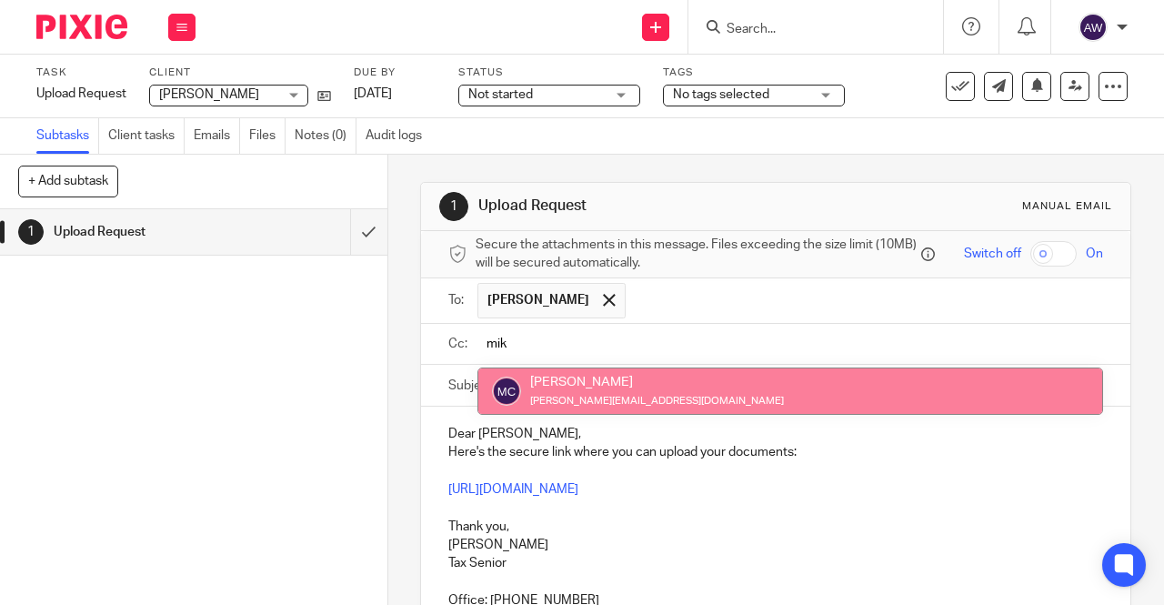
type input "mik"
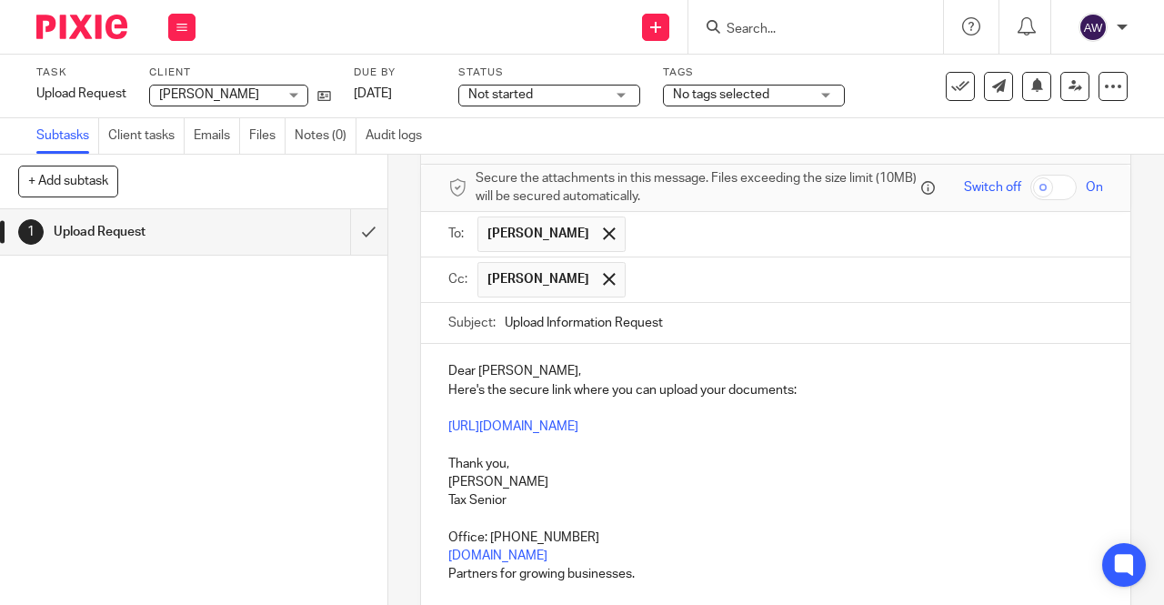
scroll to position [42, 0]
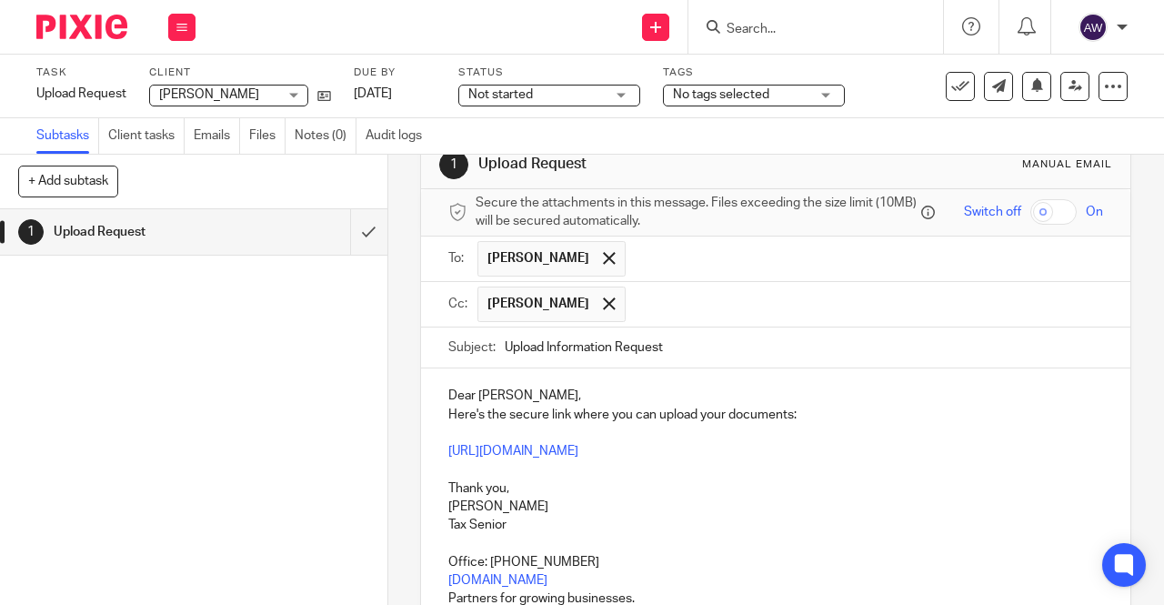
click at [599, 259] on div at bounding box center [609, 258] width 21 height 27
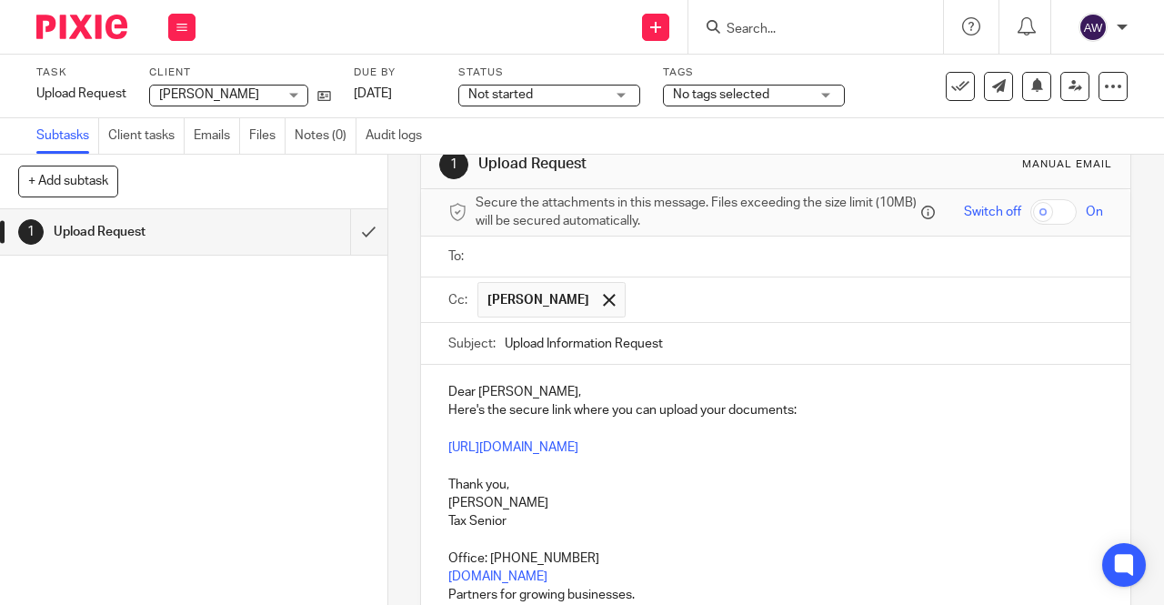
click at [522, 267] on input "text" at bounding box center [789, 257] width 614 height 21
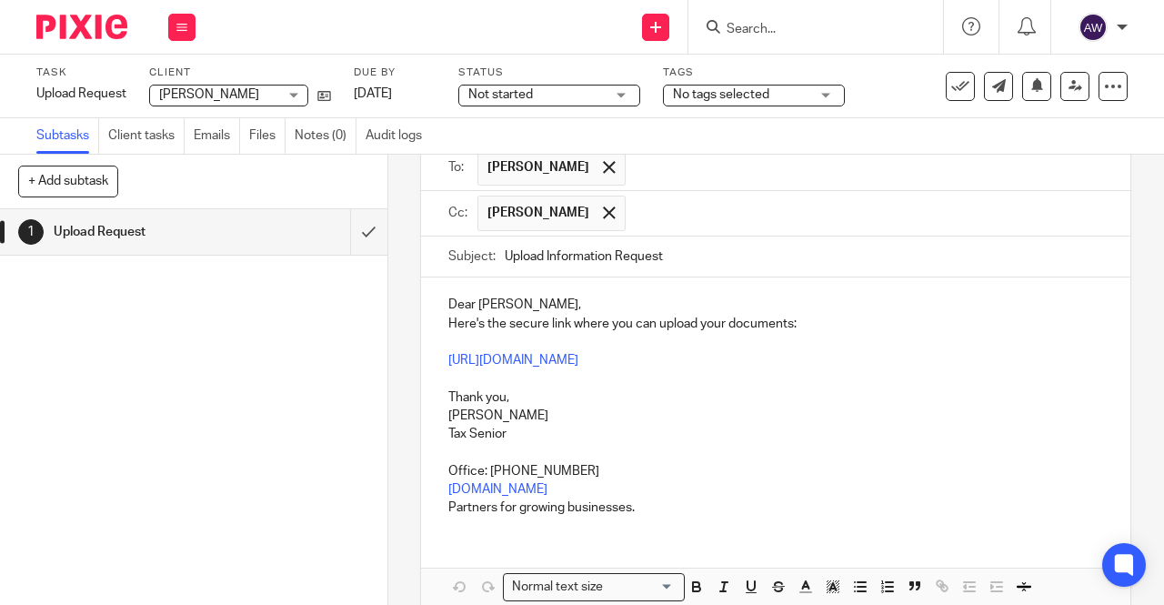
scroll to position [224, 0]
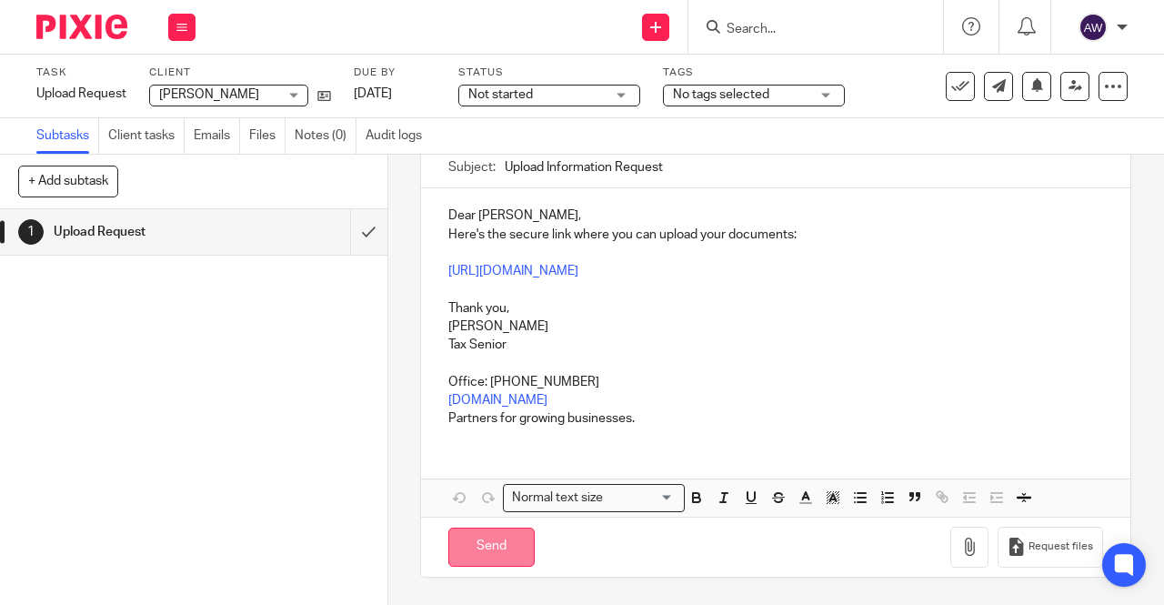
click at [512, 544] on input "Send" at bounding box center [491, 547] width 86 height 39
type input "Sent"
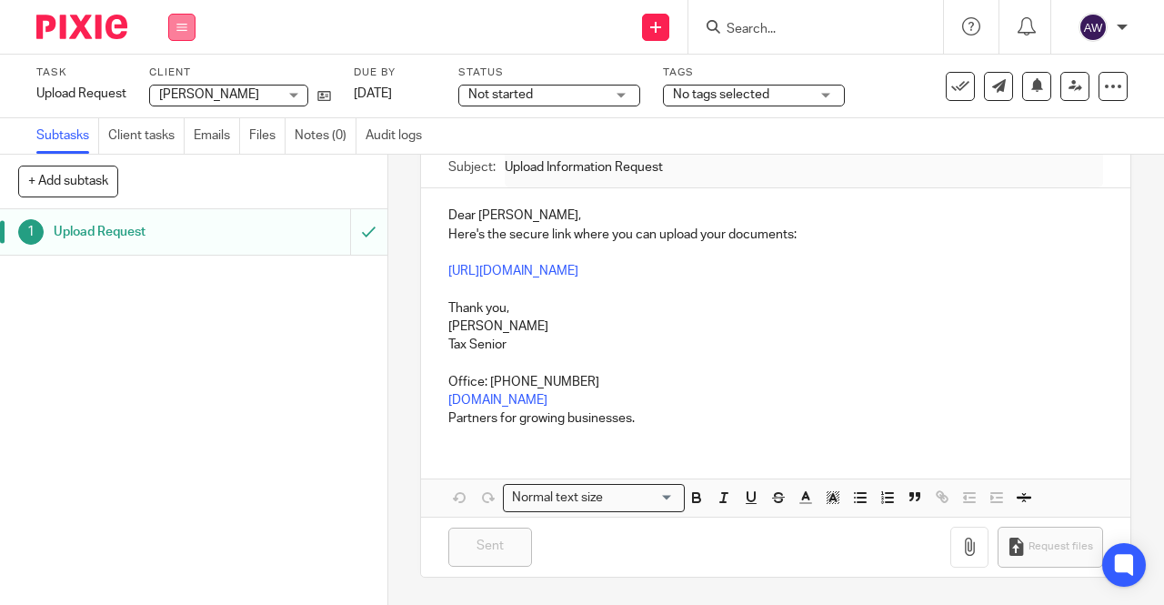
click at [170, 38] on button at bounding box center [181, 27] width 27 height 27
click at [175, 83] on link "Work" at bounding box center [173, 84] width 32 height 13
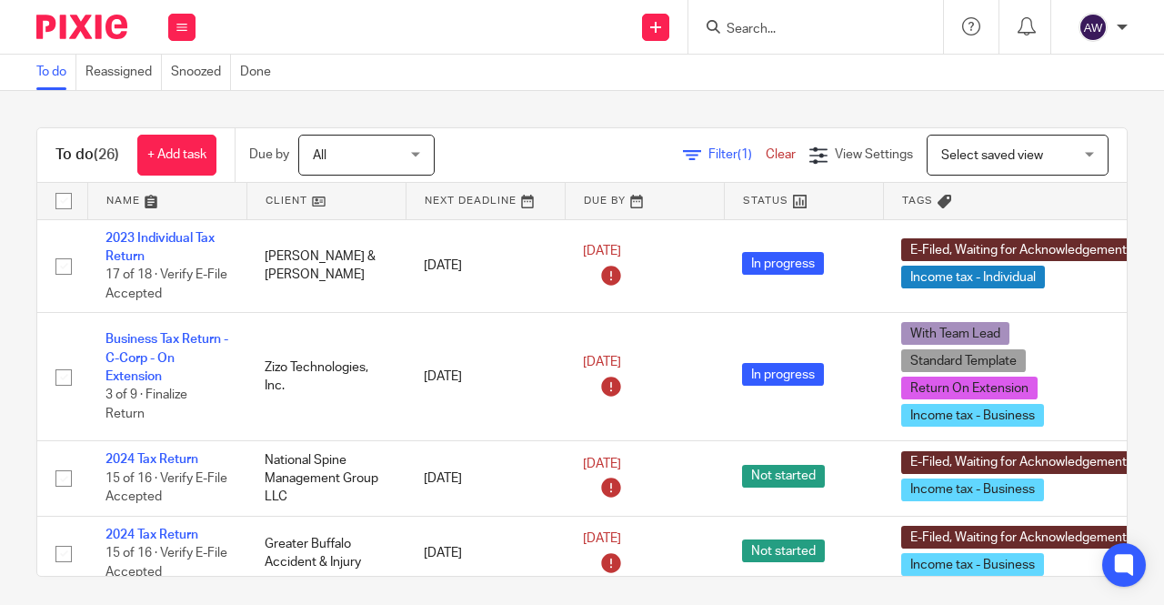
drag, startPoint x: 547, startPoint y: 95, endPoint x: 579, endPoint y: 120, distance: 40.8
click at [579, 120] on div "To do (26) + Add task Due by All All [DATE] [DATE] This week Next week This mon…" at bounding box center [582, 348] width 1164 height 514
drag, startPoint x: 571, startPoint y: 123, endPoint x: 517, endPoint y: 57, distance: 85.3
click at [517, 57] on main "To do Reassigned Snoozed Done To do (26) + Add task Due by All All [DATE] [DATE…" at bounding box center [582, 302] width 1164 height 605
click at [430, 72] on div "To do Reassigned Snoozed Done" at bounding box center [582, 73] width 1164 height 36
